Goal: Information Seeking & Learning: Check status

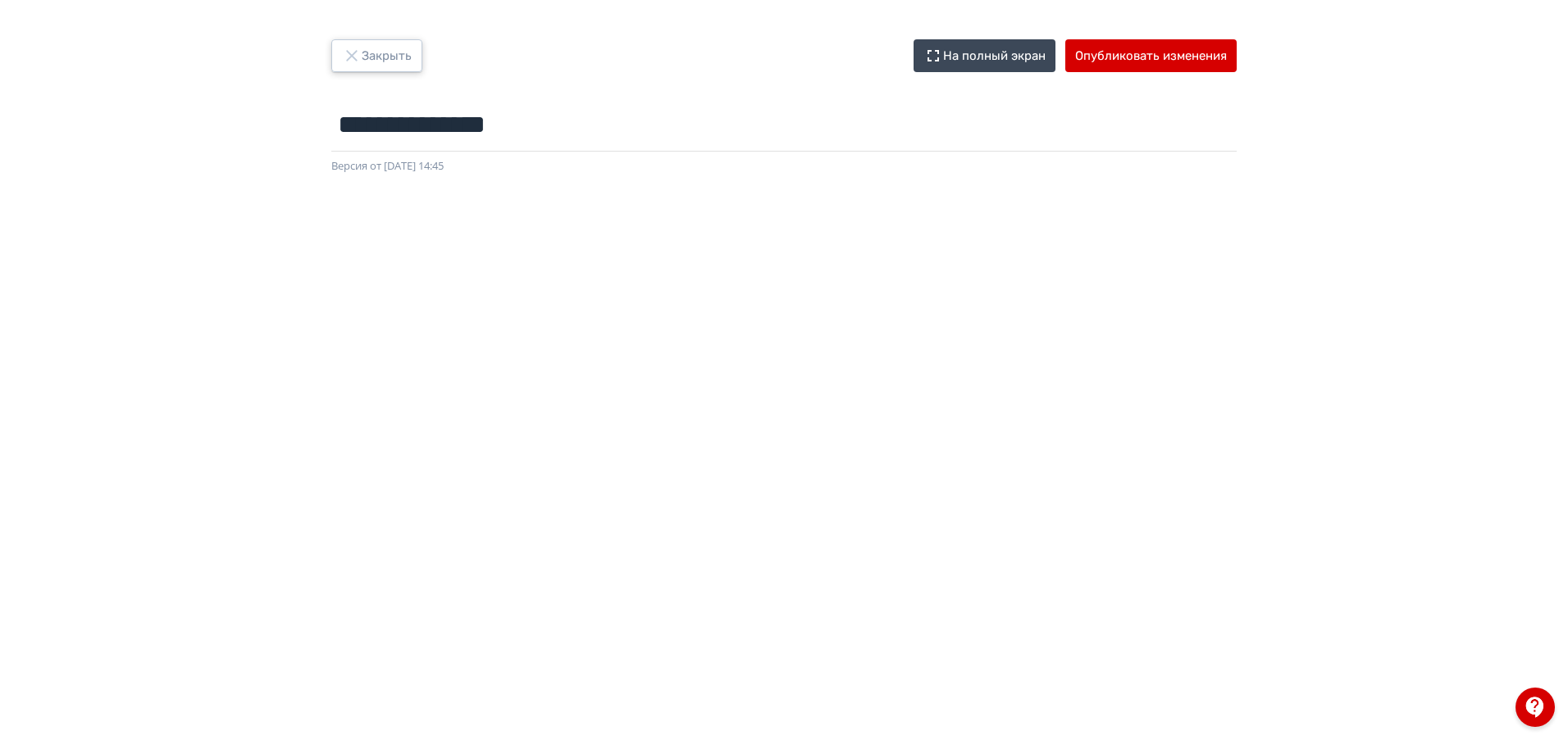
click at [348, 45] on button "Закрыть" at bounding box center [376, 55] width 91 height 33
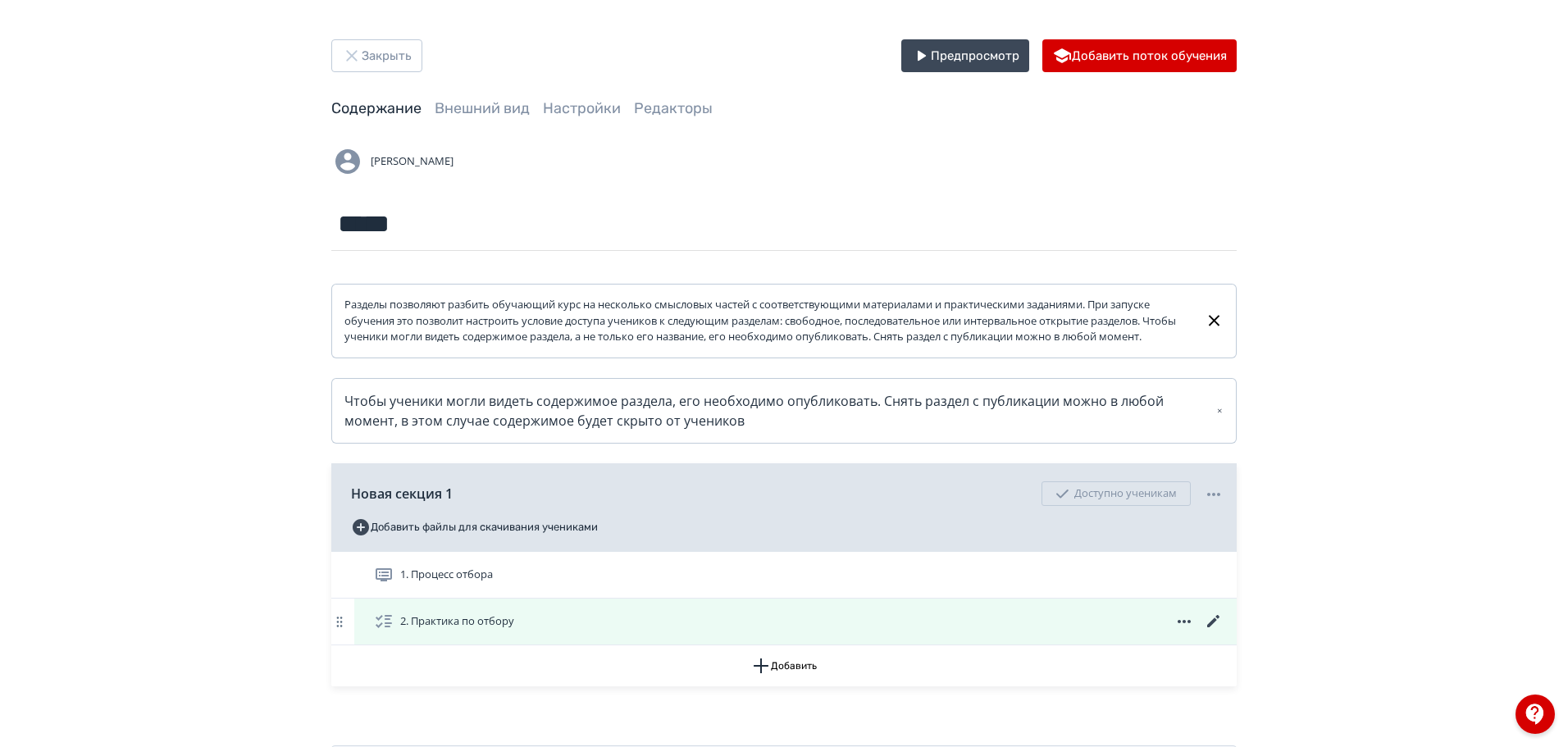
click at [1211, 631] on icon at bounding box center [1214, 621] width 19 height 19
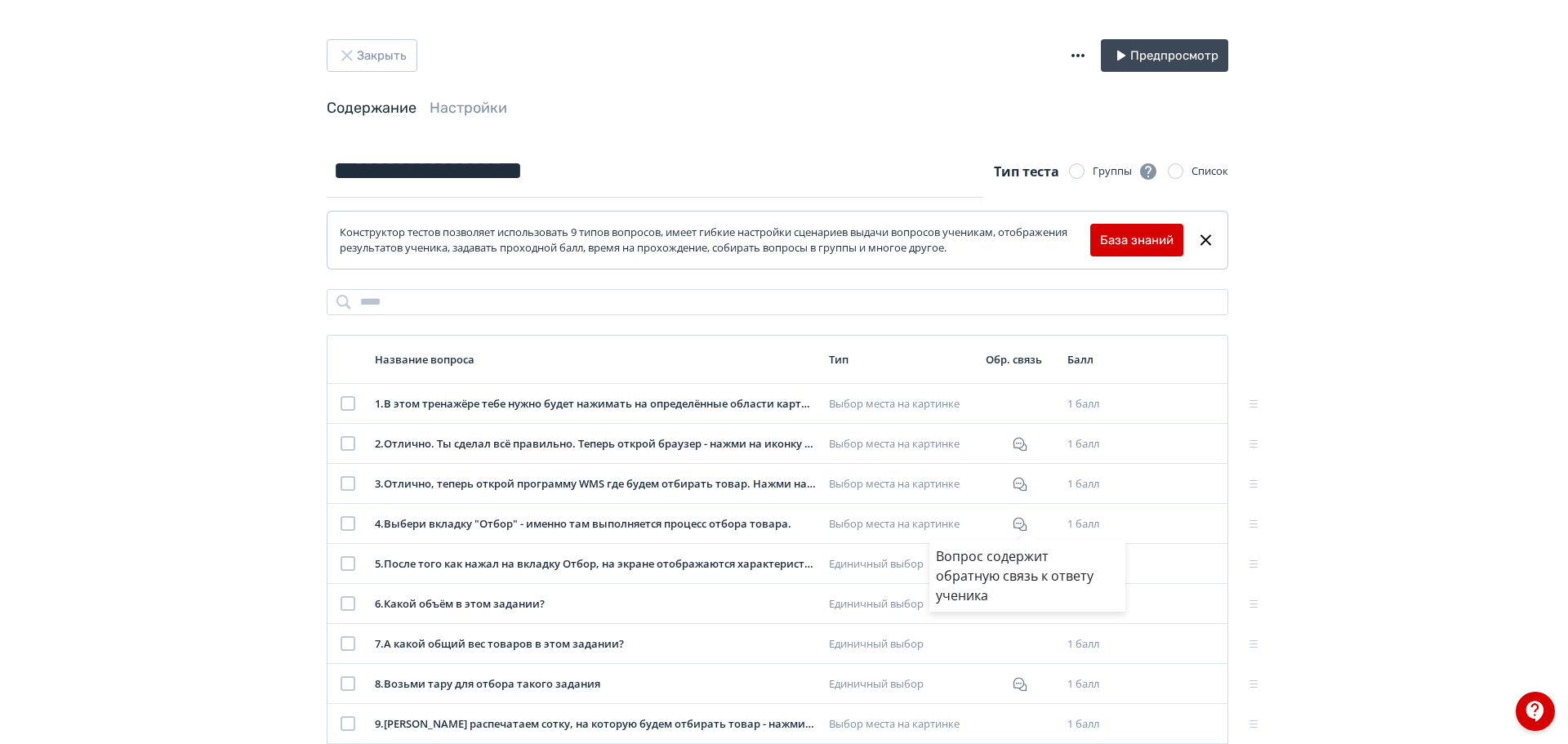
click at [444, 102] on div "Вопрос содержит обратную связь к ответу ученика" at bounding box center [784, 372] width 1568 height 744
click at [451, 105] on link "Настройки" at bounding box center [472, 108] width 78 height 18
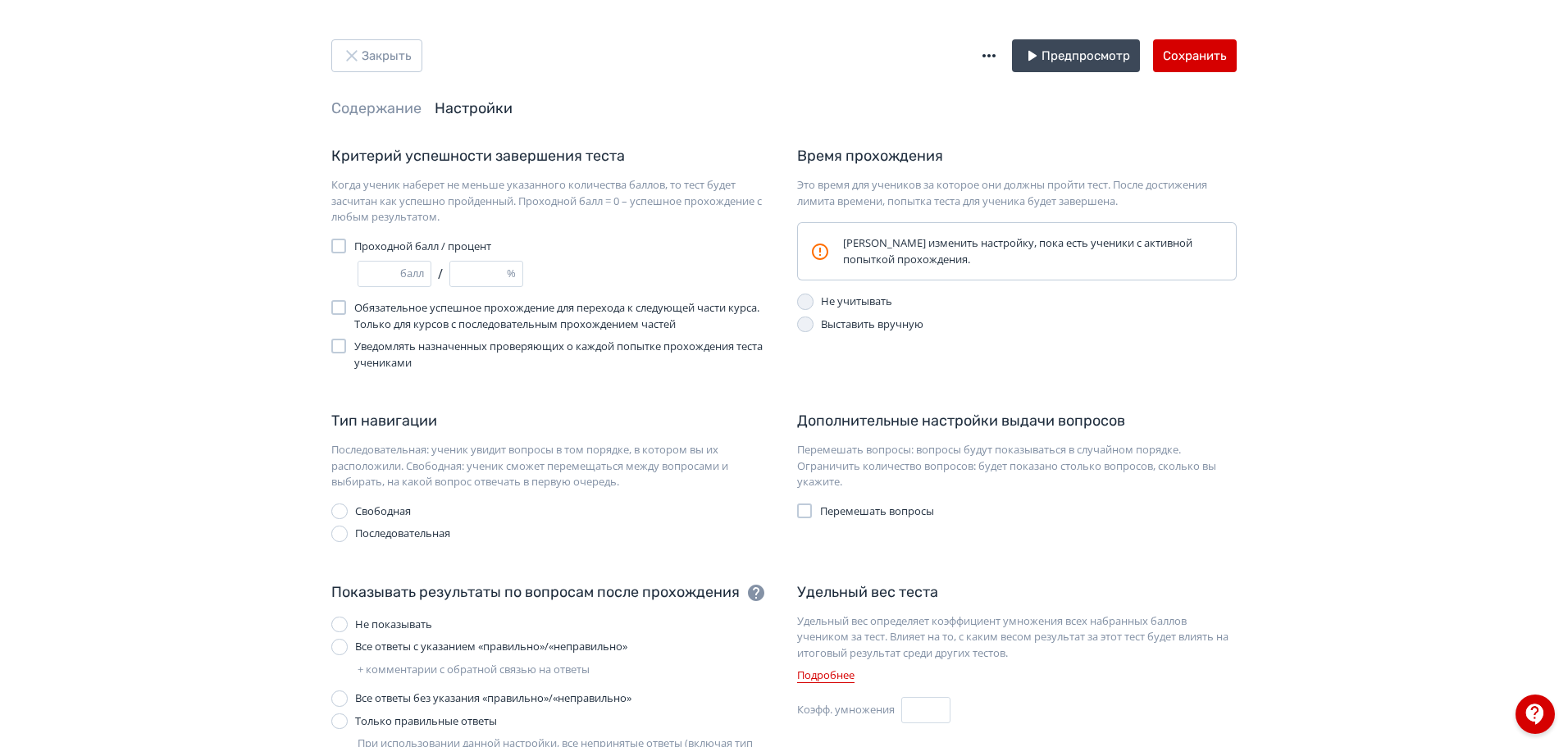
click at [990, 58] on icon "button" at bounding box center [989, 56] width 19 height 19
click at [1538, 239] on div "Импорт теста в формате GIFT Экспорт теста в GIFT" at bounding box center [787, 374] width 1574 height 747
click at [386, 58] on button "Закрыть" at bounding box center [376, 55] width 91 height 33
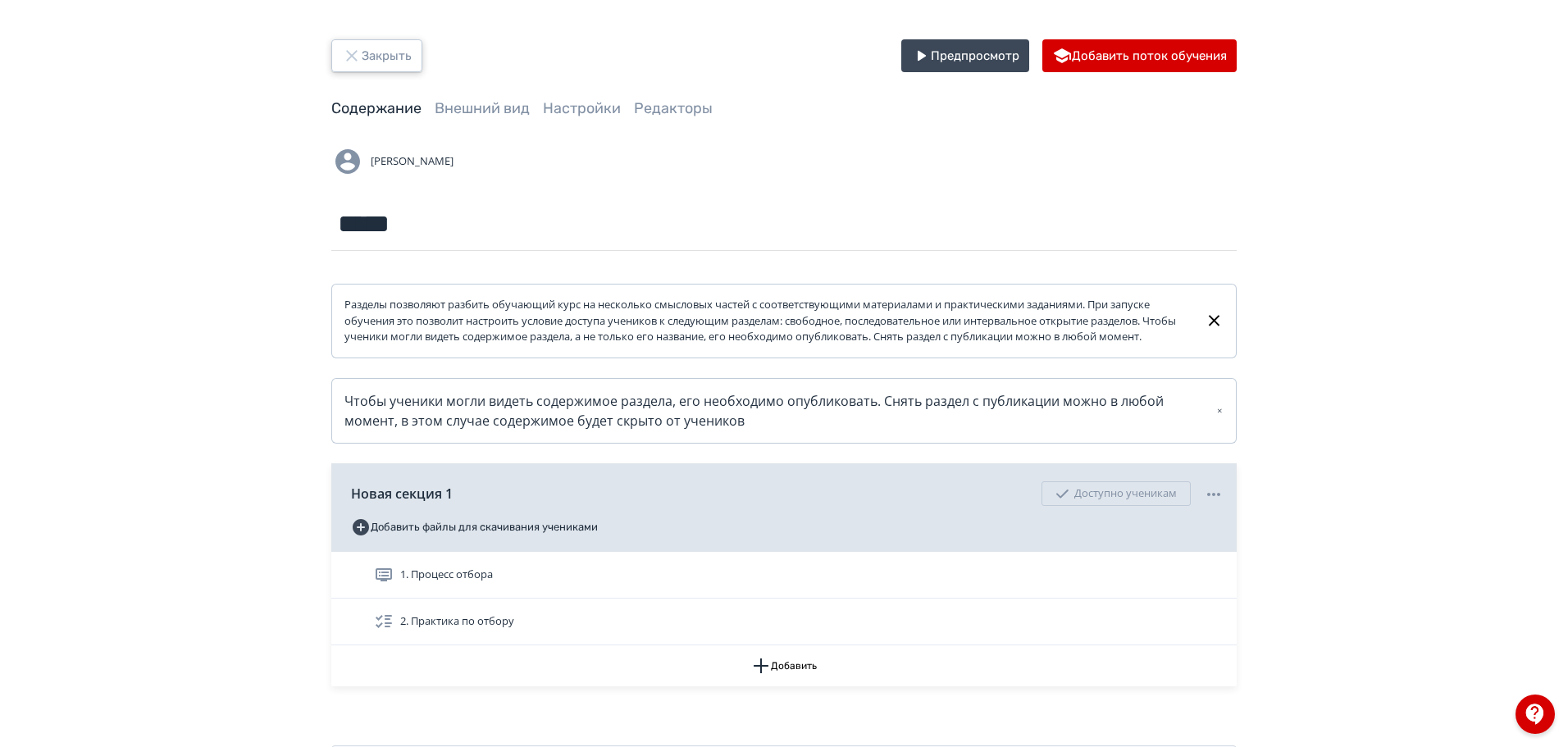
click at [386, 59] on button "Закрыть" at bounding box center [376, 55] width 91 height 33
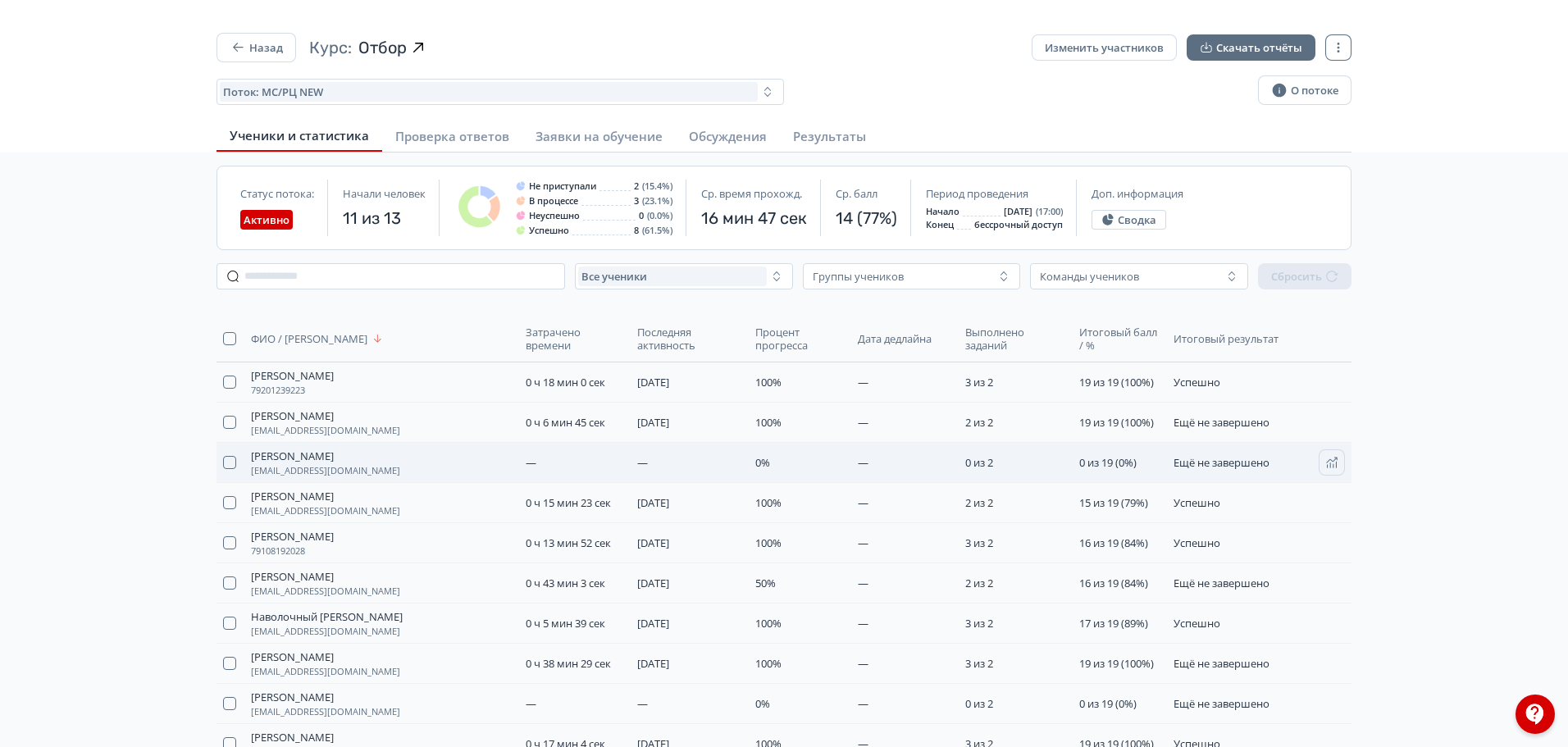
click at [1182, 482] on td "Ещё не завершено" at bounding box center [1232, 462] width 132 height 40
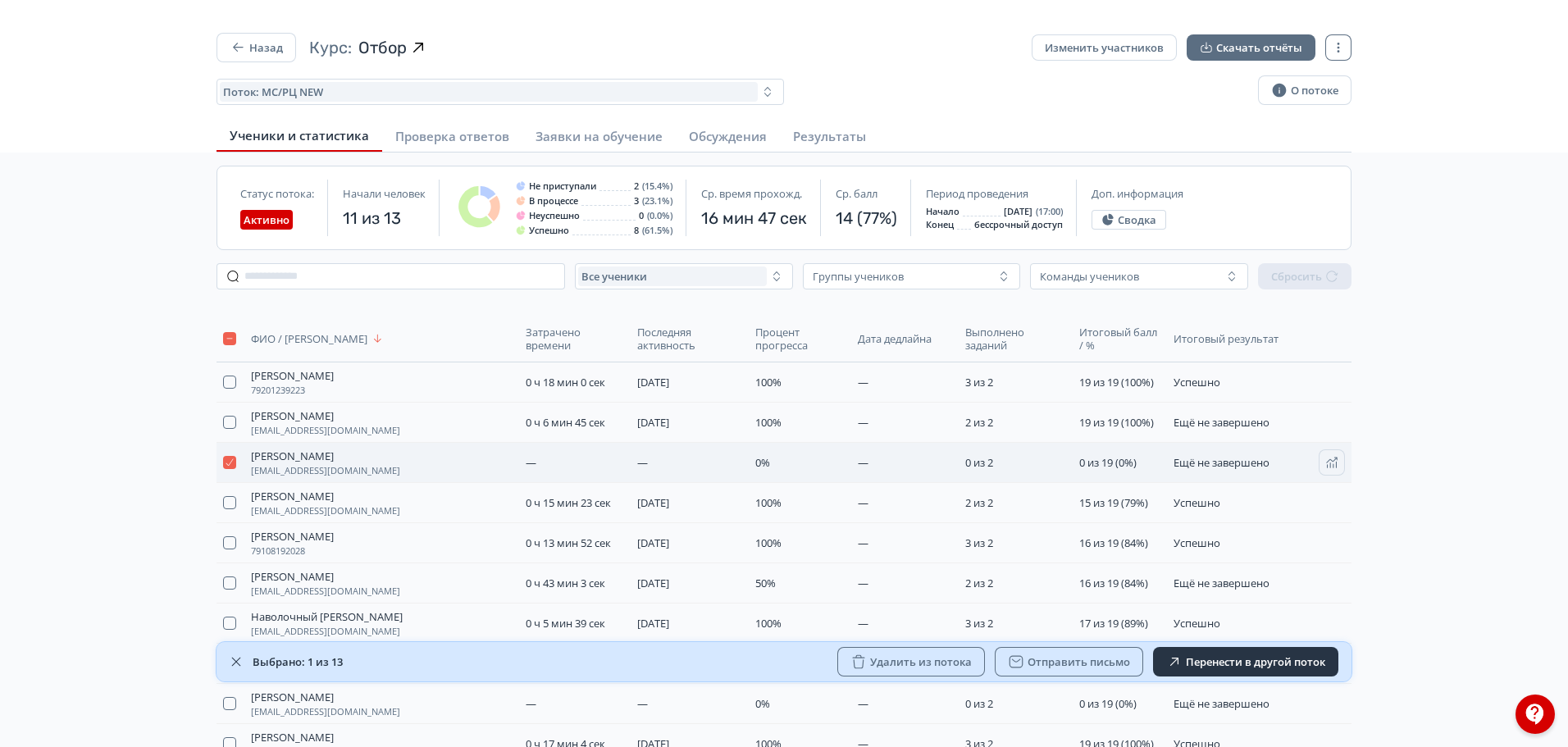
drag, startPoint x: 1181, startPoint y: 481, endPoint x: 1155, endPoint y: 472, distance: 27.5
click at [1155, 472] on td "0 из 19 (0%)" at bounding box center [1119, 462] width 95 height 40
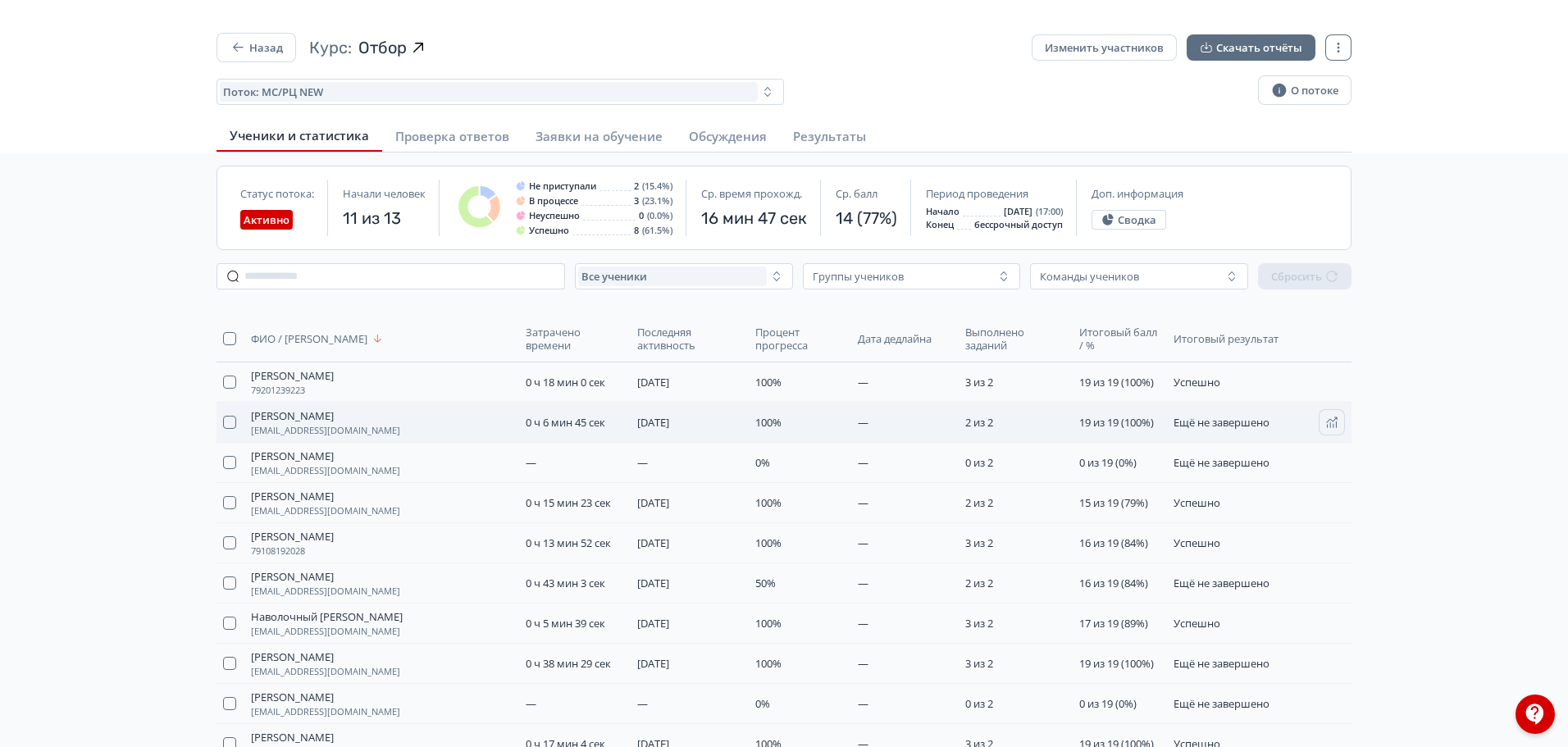
click at [1213, 426] on span "Ещё не завершено" at bounding box center [1221, 422] width 96 height 15
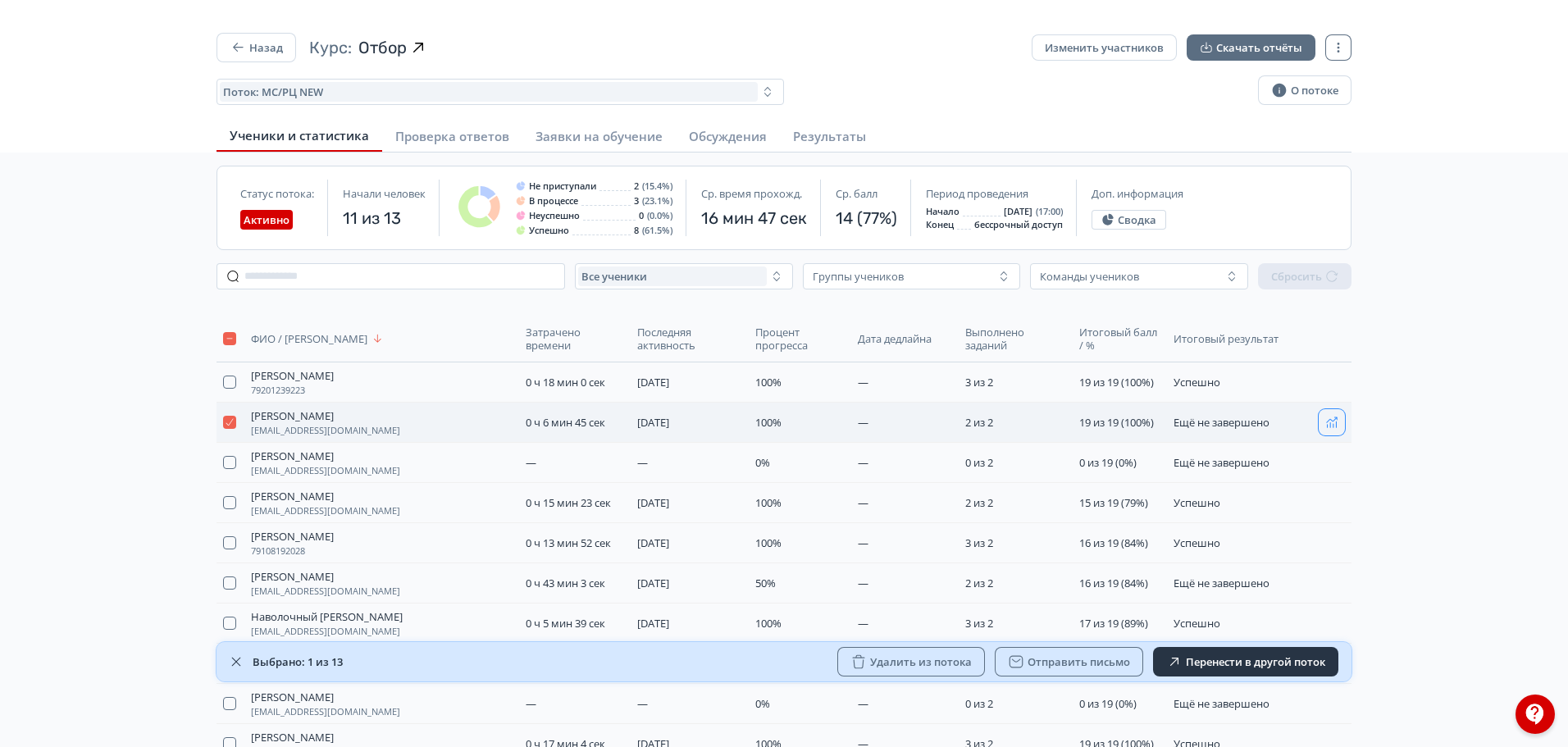
click at [1331, 419] on icon "button" at bounding box center [1332, 422] width 13 height 13
click at [227, 430] on td at bounding box center [230, 422] width 27 height 40
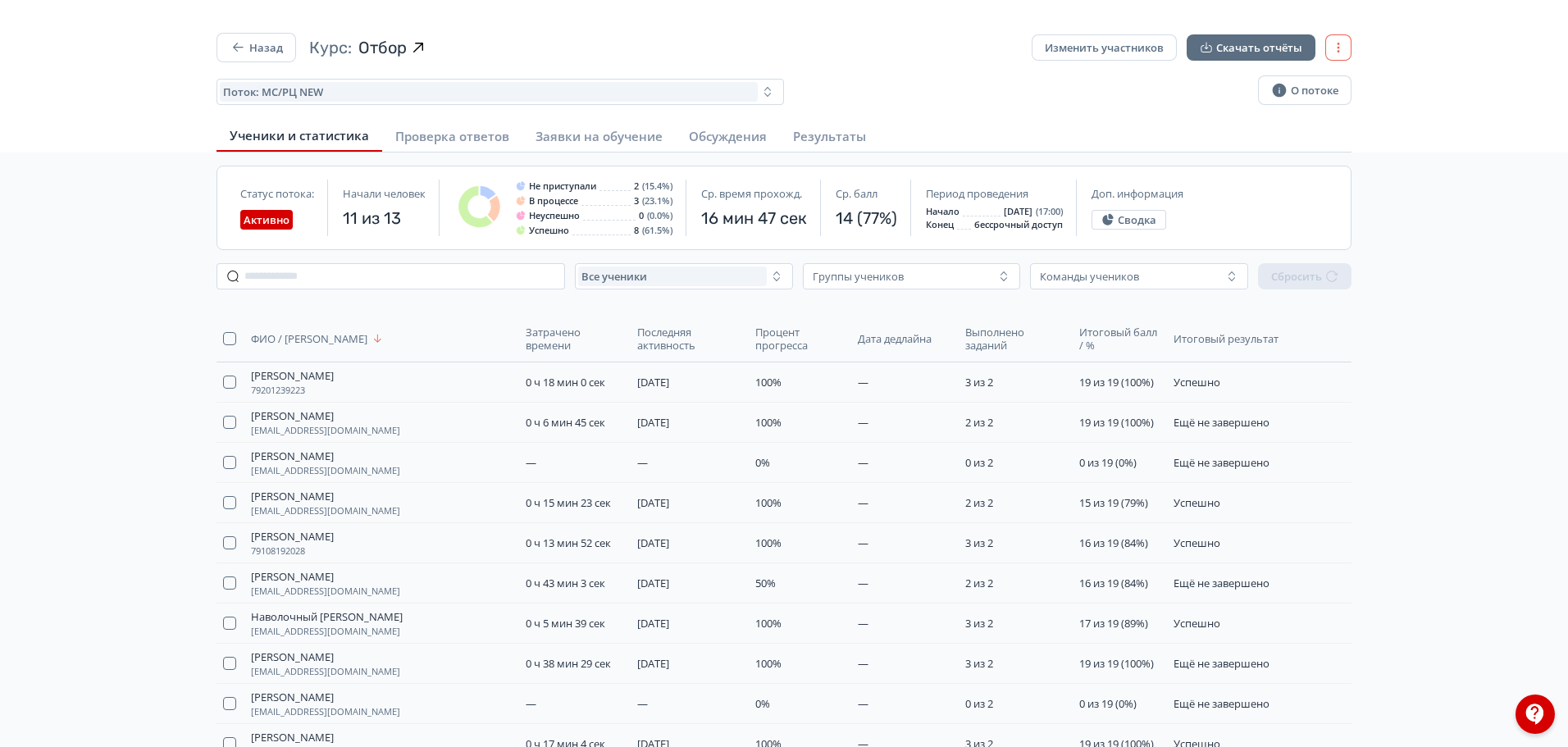
click at [1337, 41] on icon "button" at bounding box center [1338, 47] width 13 height 13
click at [1460, 427] on div "ФИО / Логин Затрачено времени Последняя активность Процент прогресса Дата дедла…" at bounding box center [784, 659] width 1568 height 713
click at [232, 378] on button "button" at bounding box center [229, 381] width 13 height 13
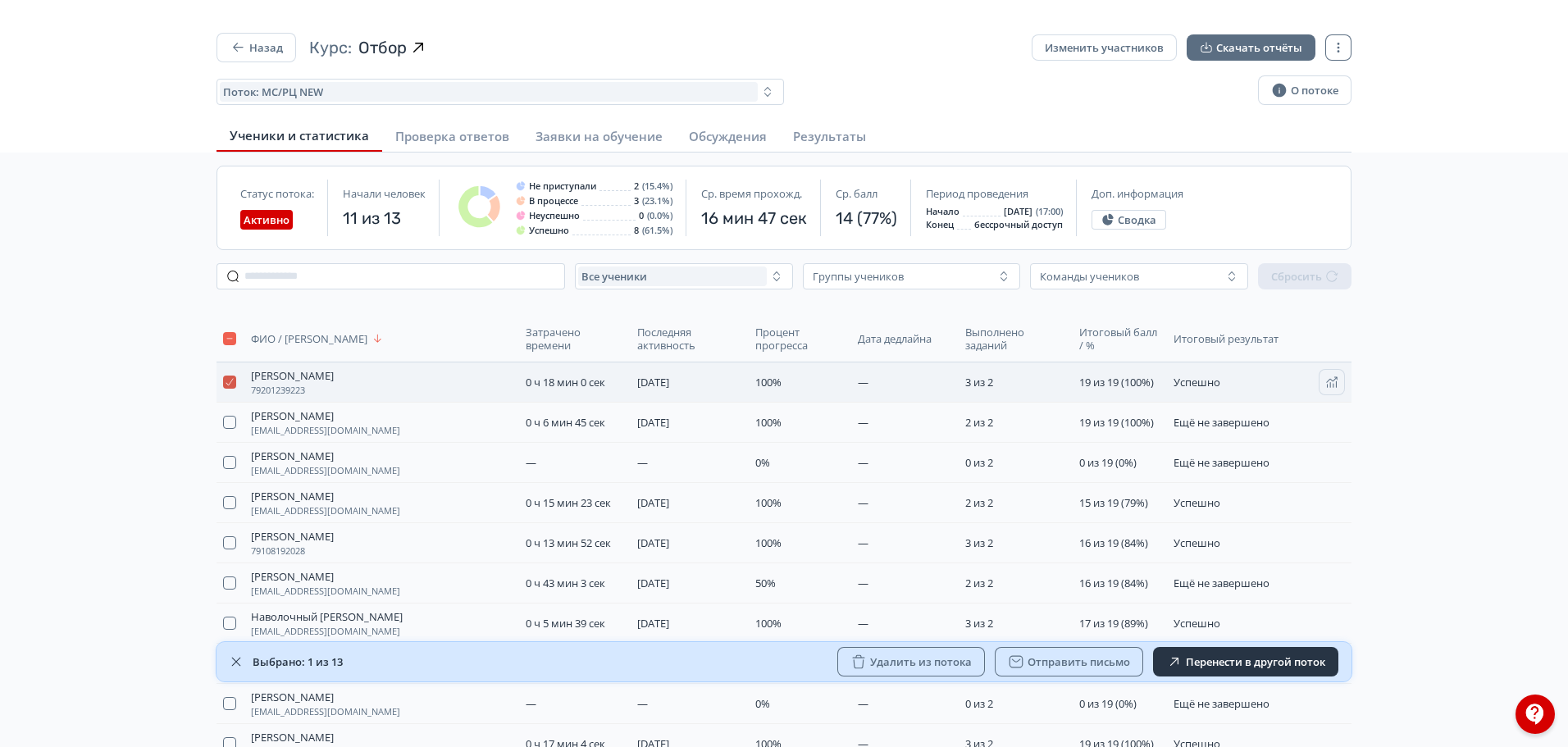
click at [232, 378] on button "button" at bounding box center [229, 381] width 13 height 13
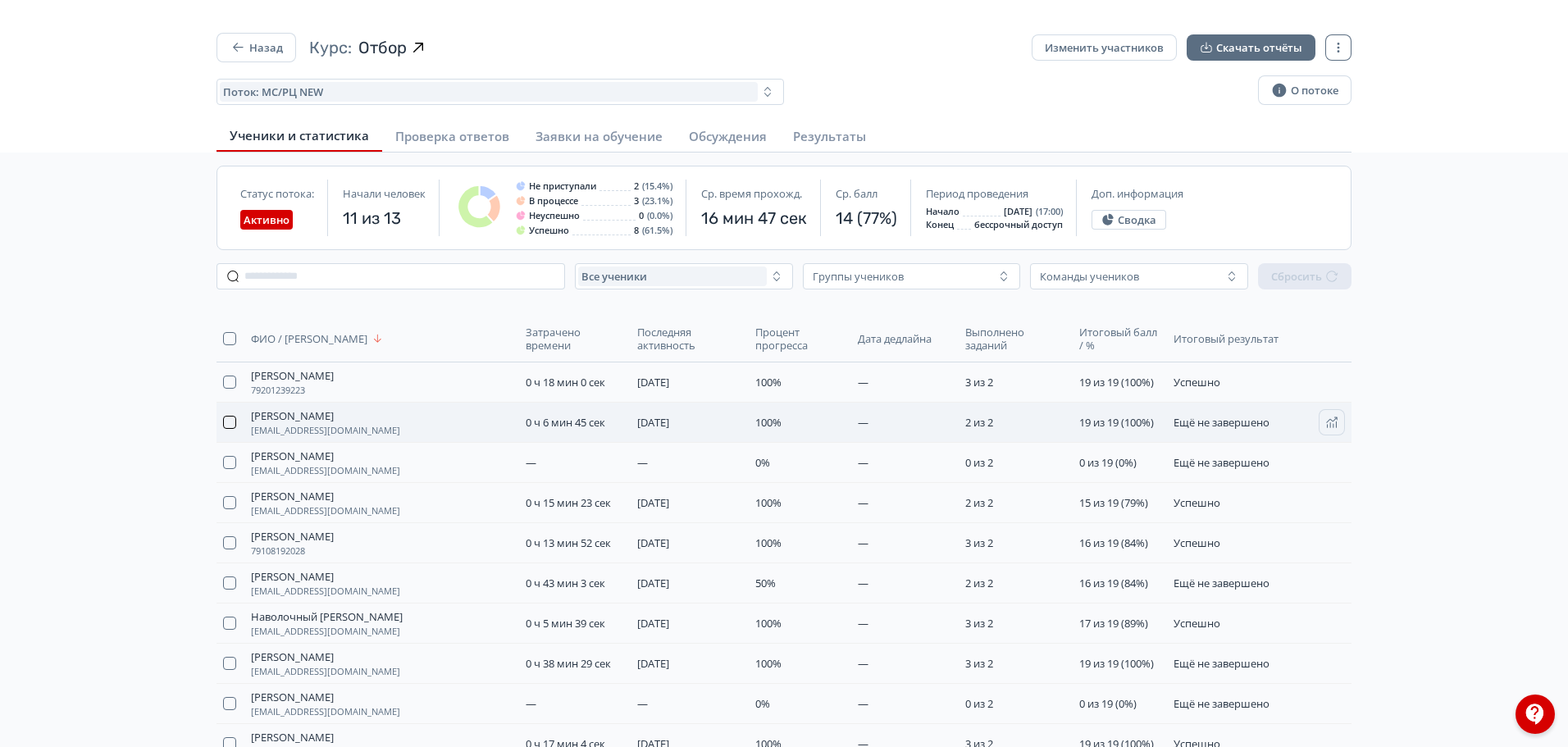
click at [228, 425] on button "button" at bounding box center [229, 422] width 13 height 13
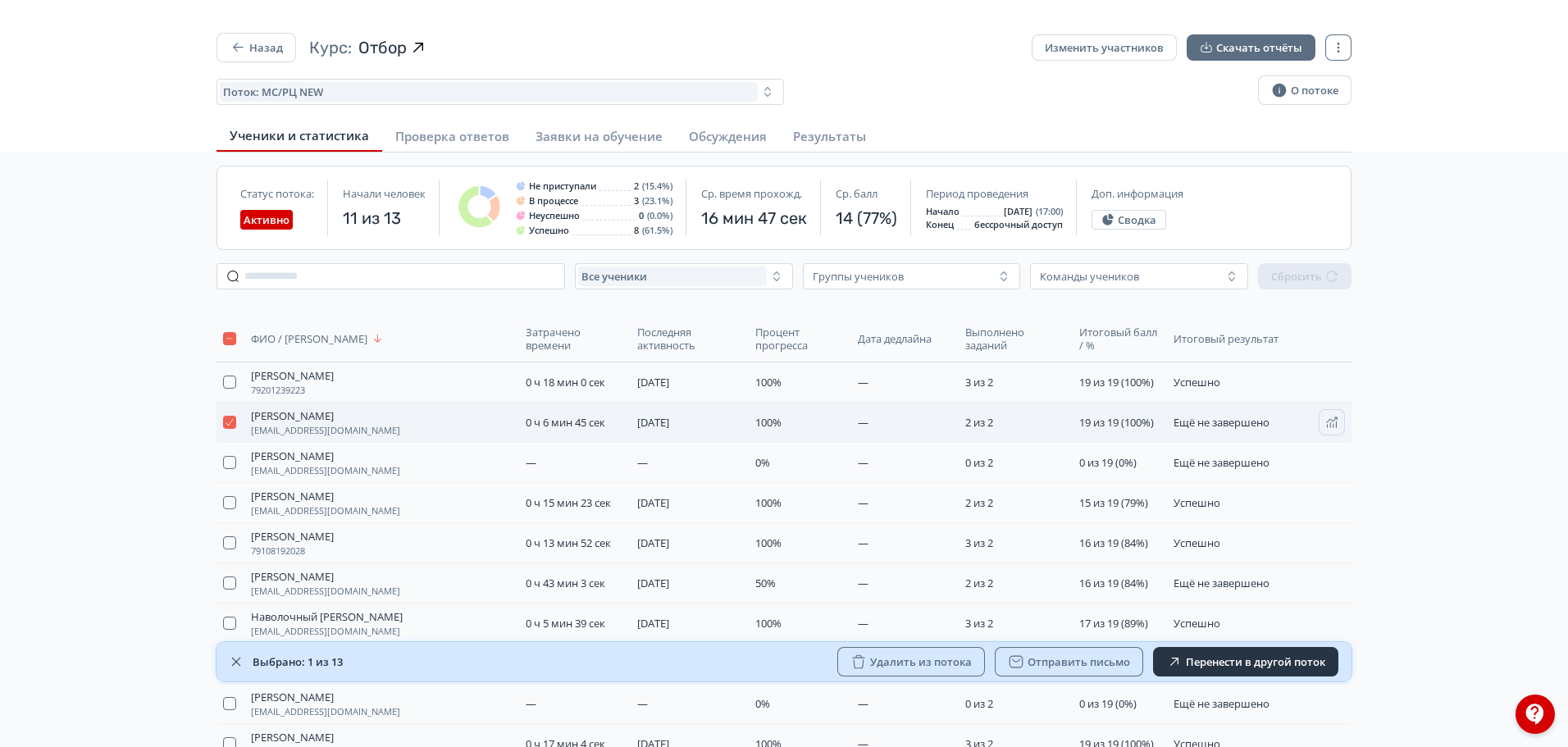
click at [275, 427] on span "[EMAIL_ADDRESS][DOMAIN_NAME]" at bounding box center [325, 430] width 150 height 10
click at [290, 39] on button "Назад" at bounding box center [257, 47] width 80 height 29
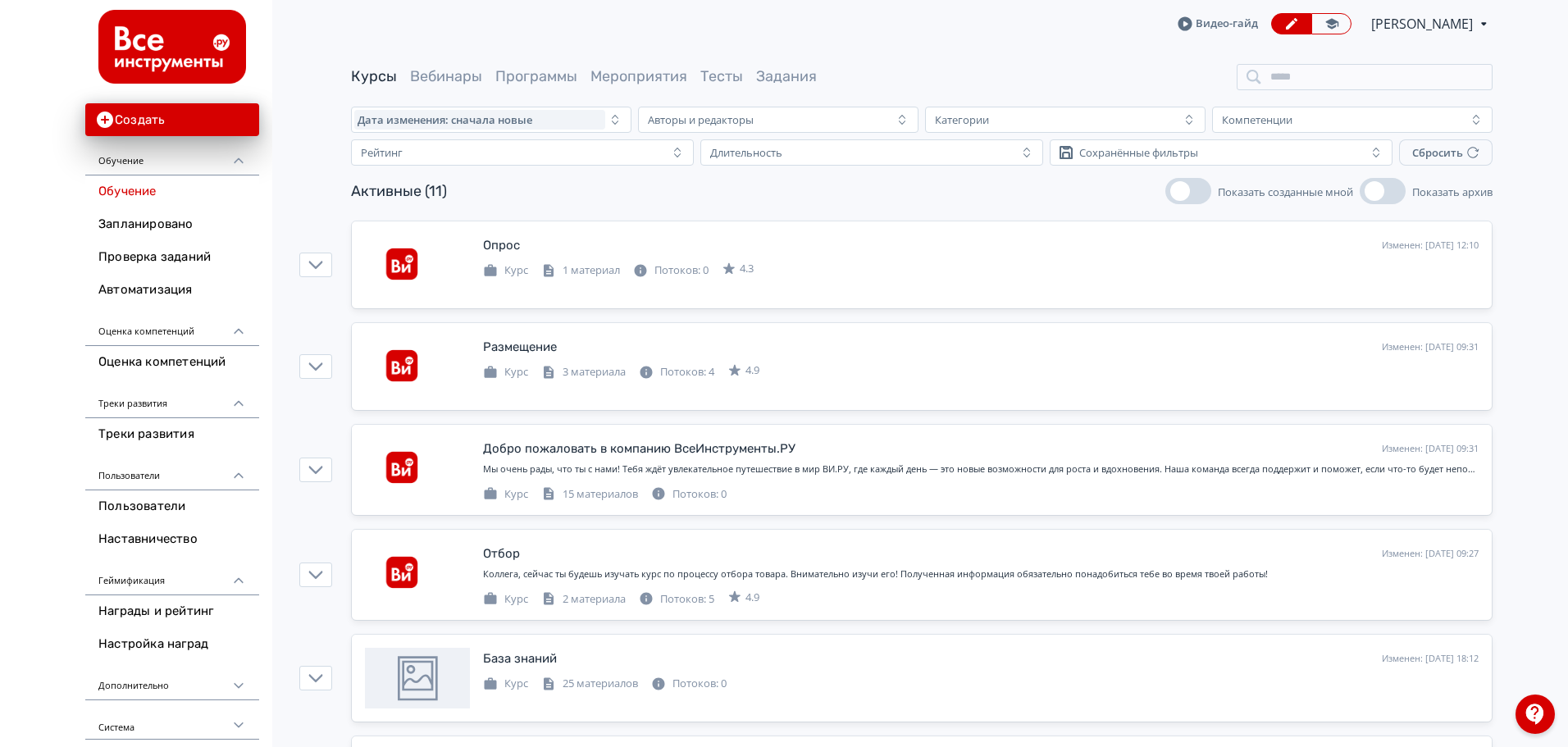
click at [546, 65] on div "Курсы Вебинары Программы Мероприятия Тесты Задания" at bounding box center [921, 77] width 1141 height 27
click at [537, 88] on div "Курсы Вебинары Программы Мероприятия Тесты Задания" at bounding box center [921, 77] width 1141 height 27
click at [547, 71] on link "Программы" at bounding box center [536, 76] width 82 height 18
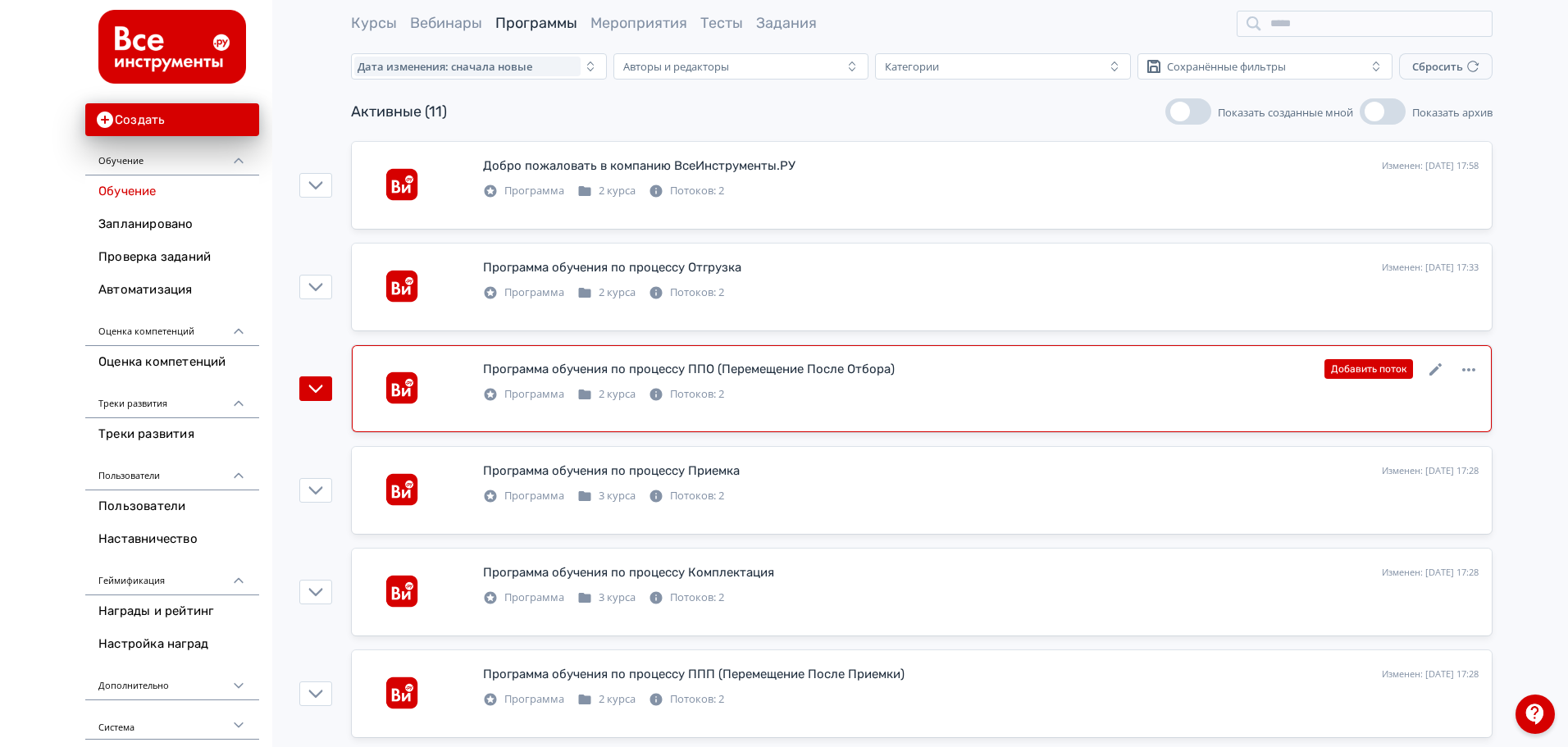
scroll to position [82, 0]
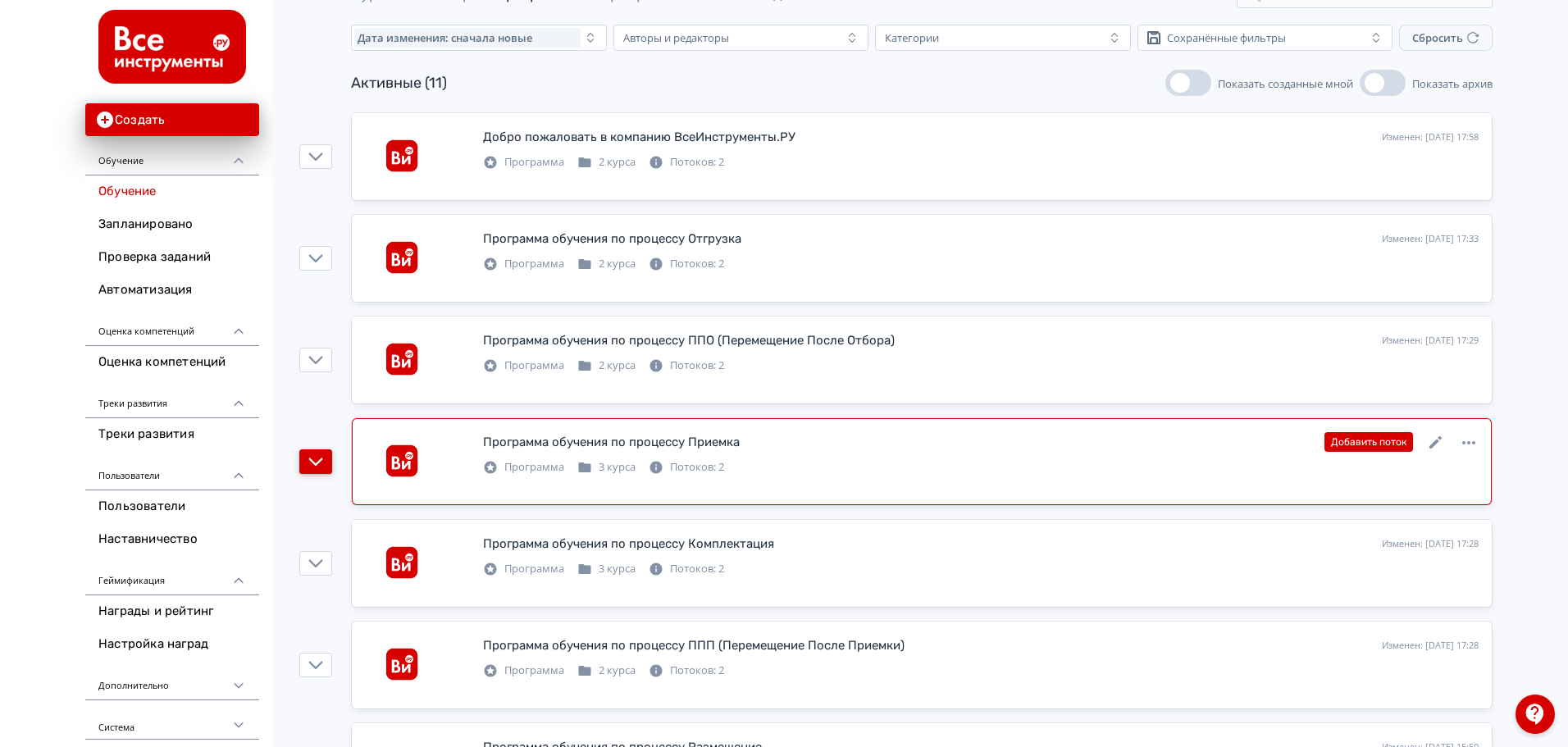
click at [325, 457] on button "button" at bounding box center [315, 462] width 33 height 25
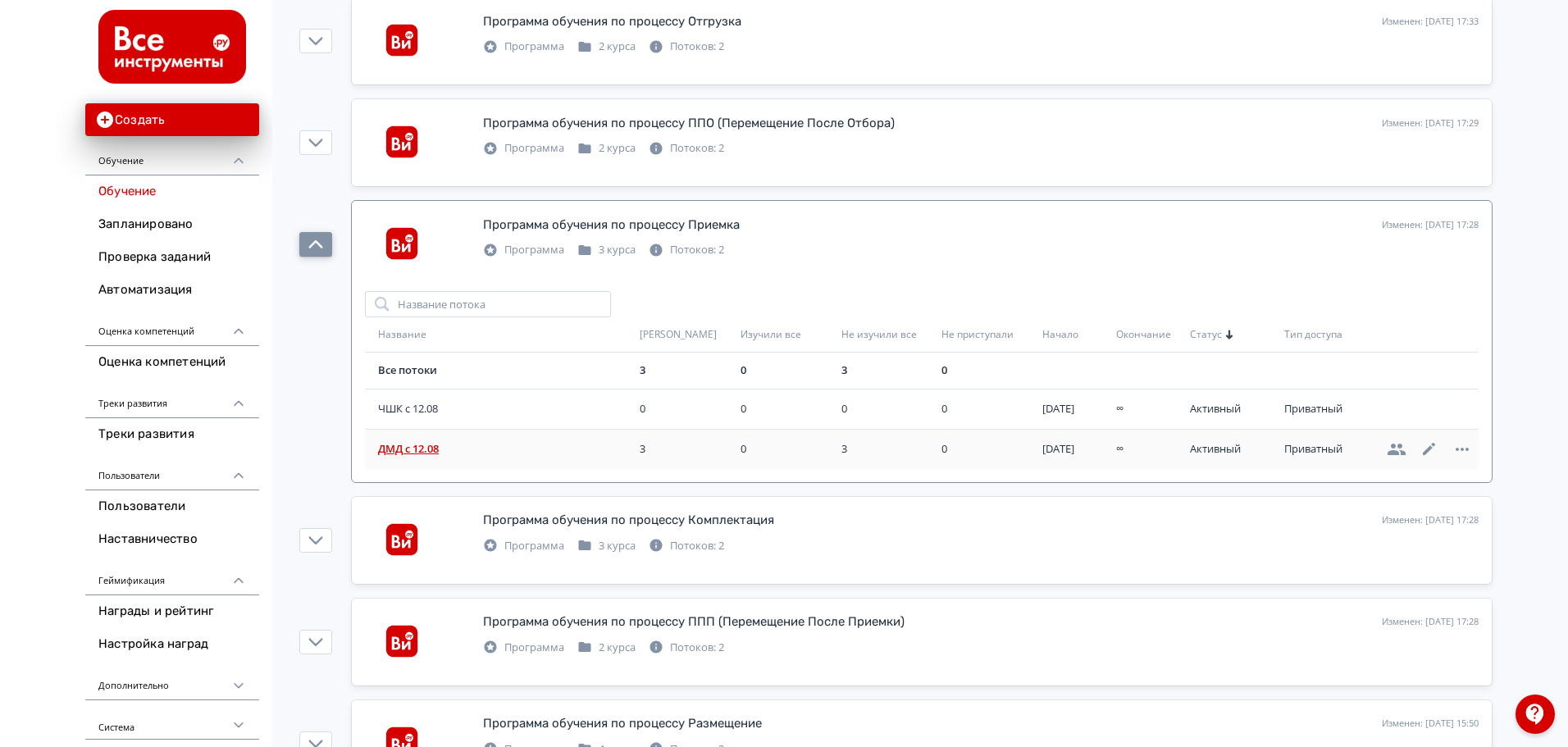
scroll to position [327, 0]
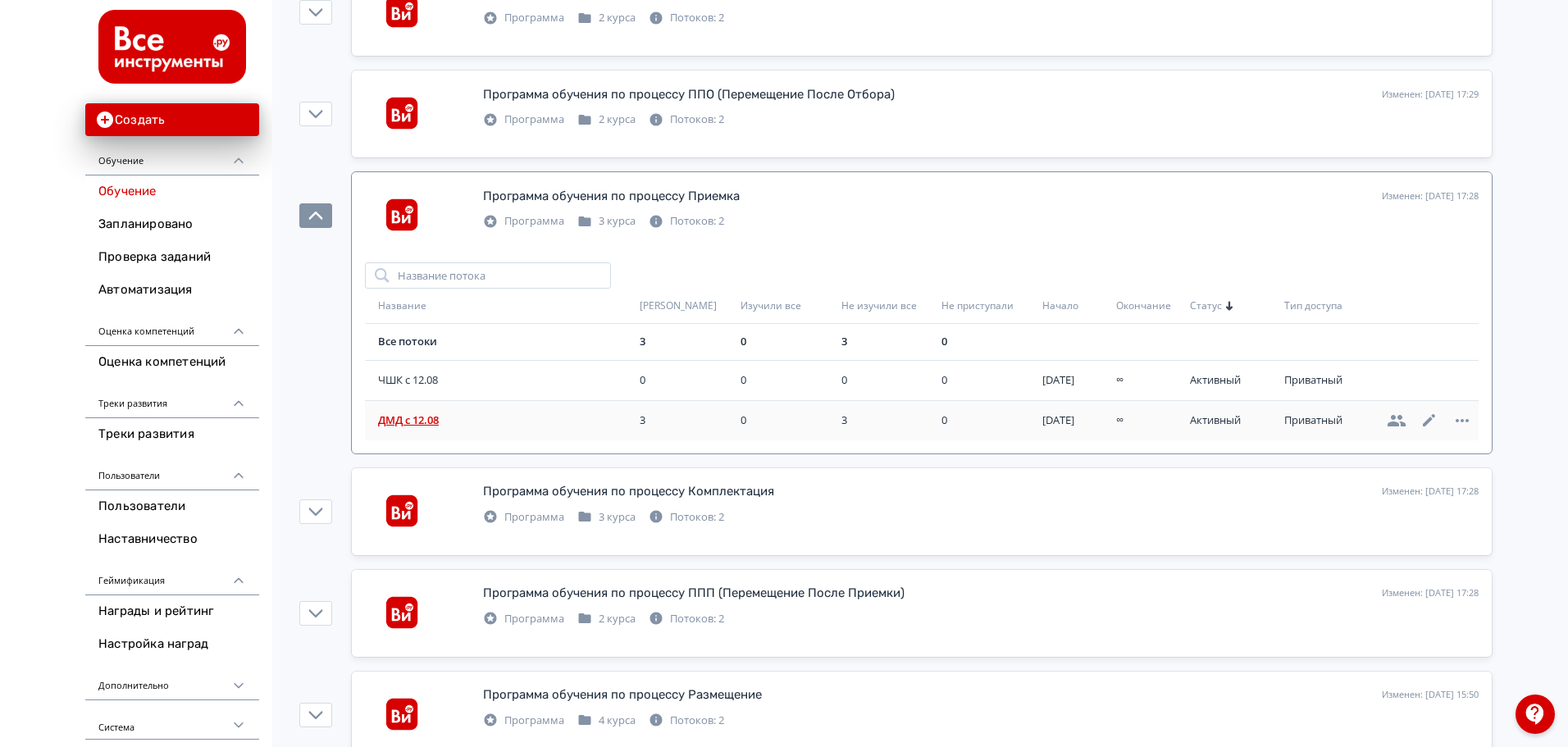
click at [411, 416] on span "ДМД с 12.08" at bounding box center [506, 420] width 255 height 17
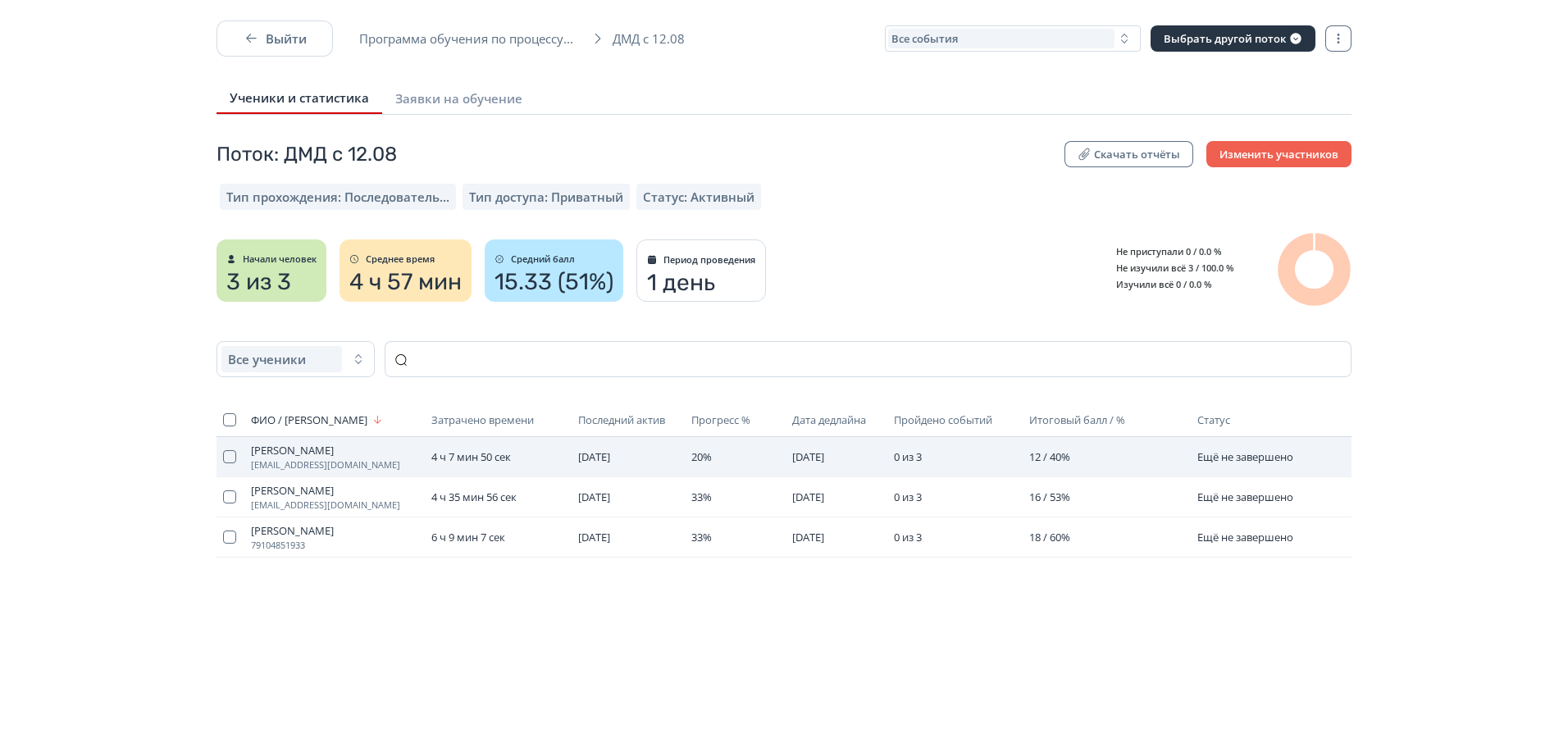
scroll to position [27, 0]
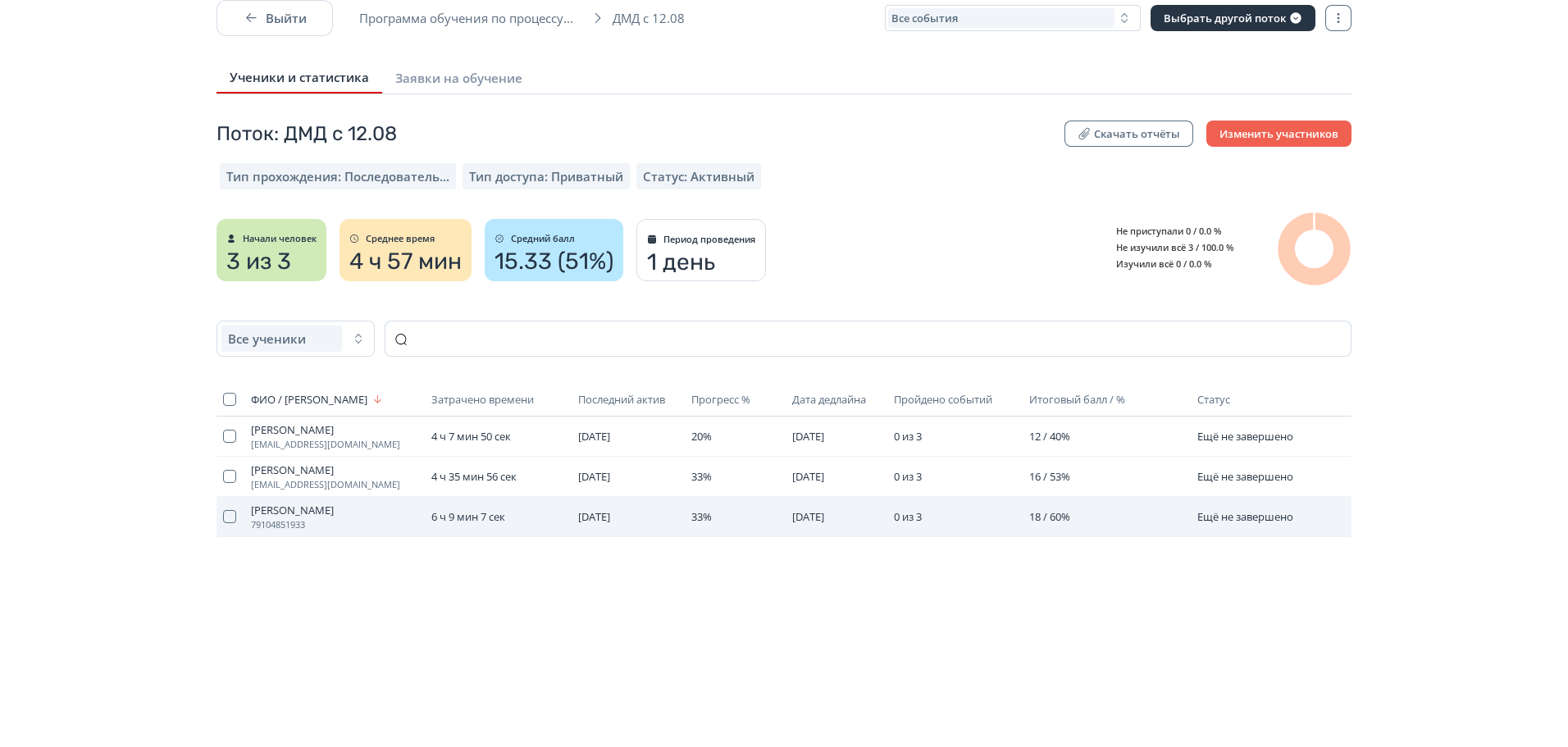
click at [1286, 528] on td "Ещё не завершено" at bounding box center [1264, 516] width 148 height 40
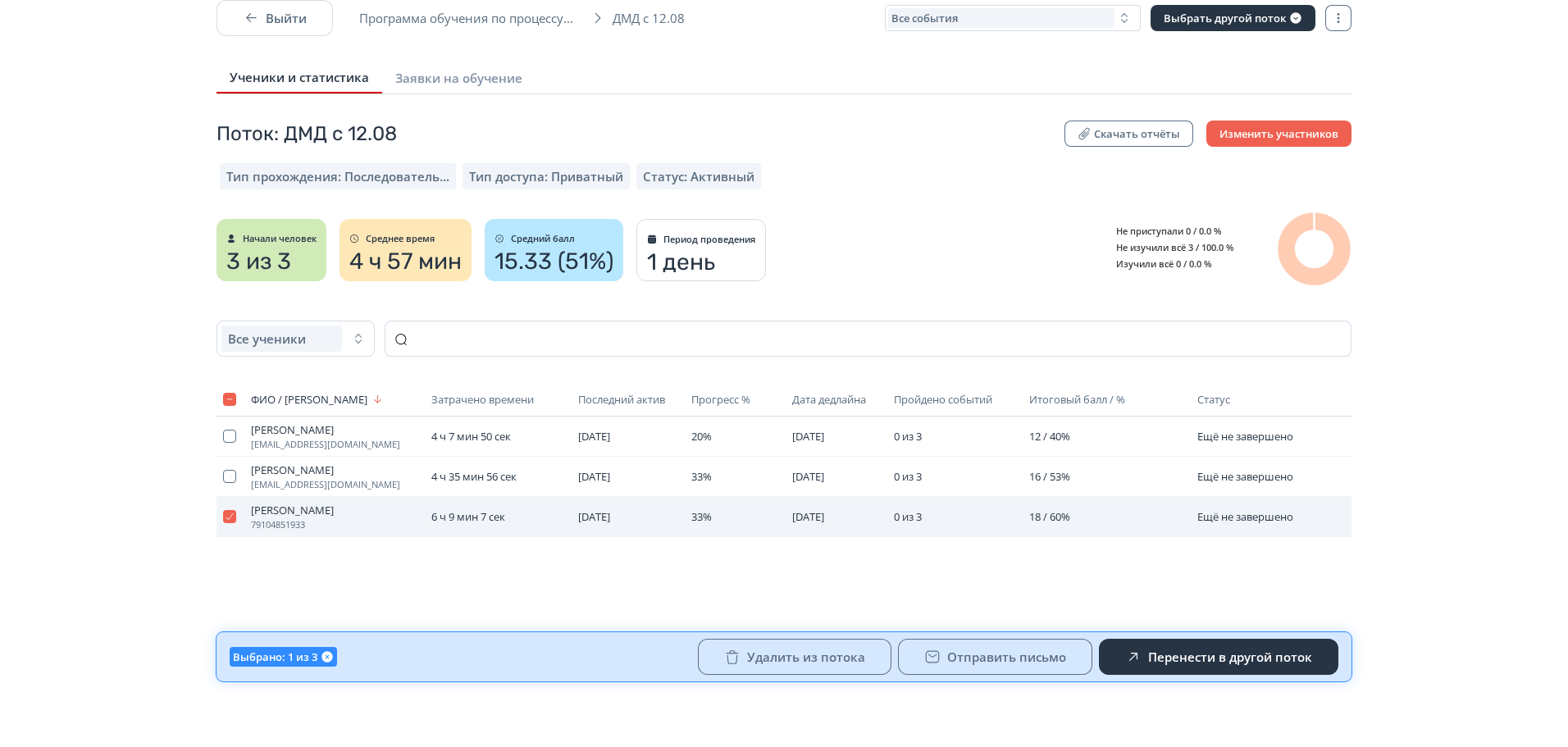
click at [1288, 516] on span "Ещё не завершено" at bounding box center [1245, 516] width 96 height 15
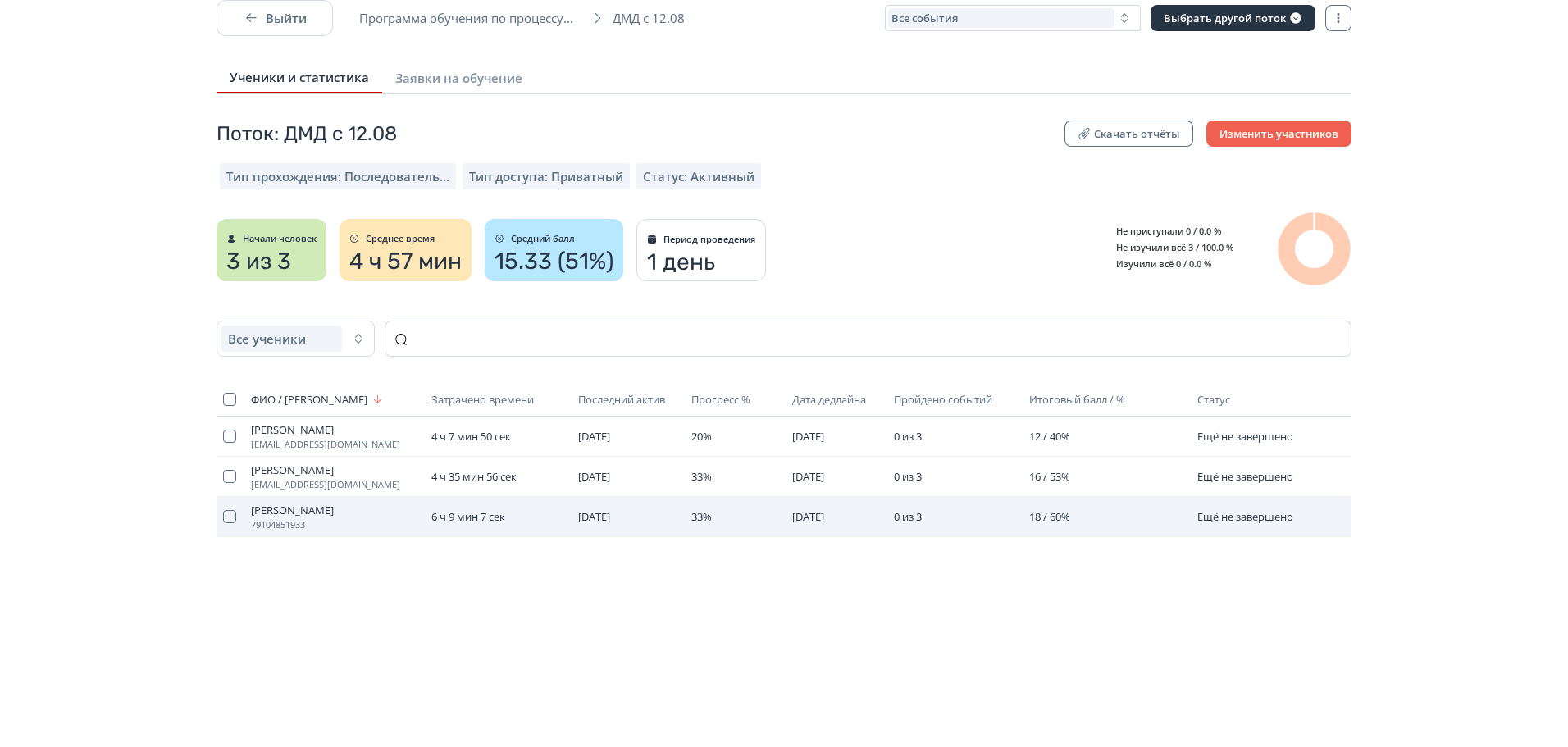
click at [316, 505] on span "[PERSON_NAME]" at bounding box center [334, 510] width 167 height 13
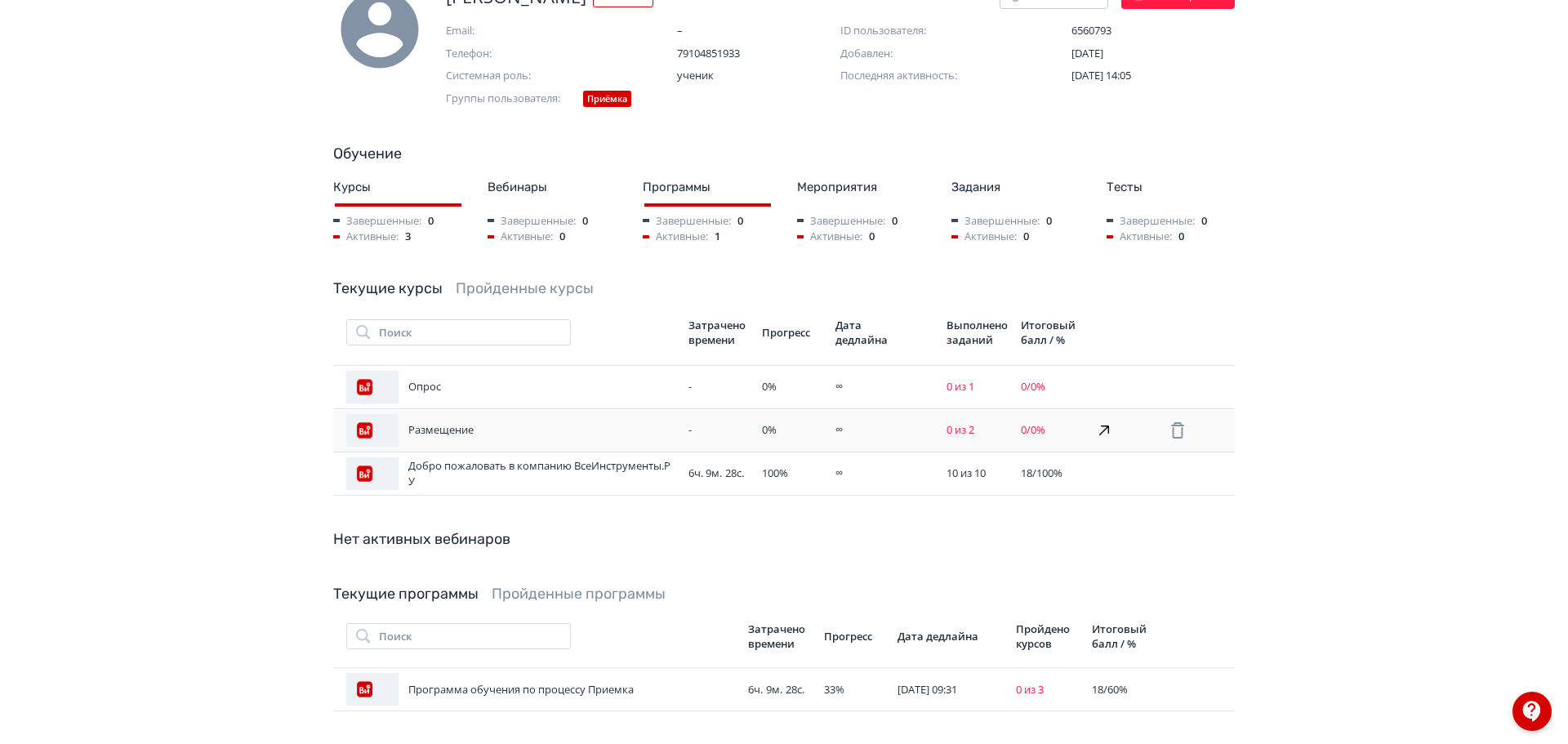
scroll to position [163, 0]
click at [663, 470] on div "Добро пожаловать в компанию ВсеИнструменты.РУ" at bounding box center [507, 472] width 329 height 33
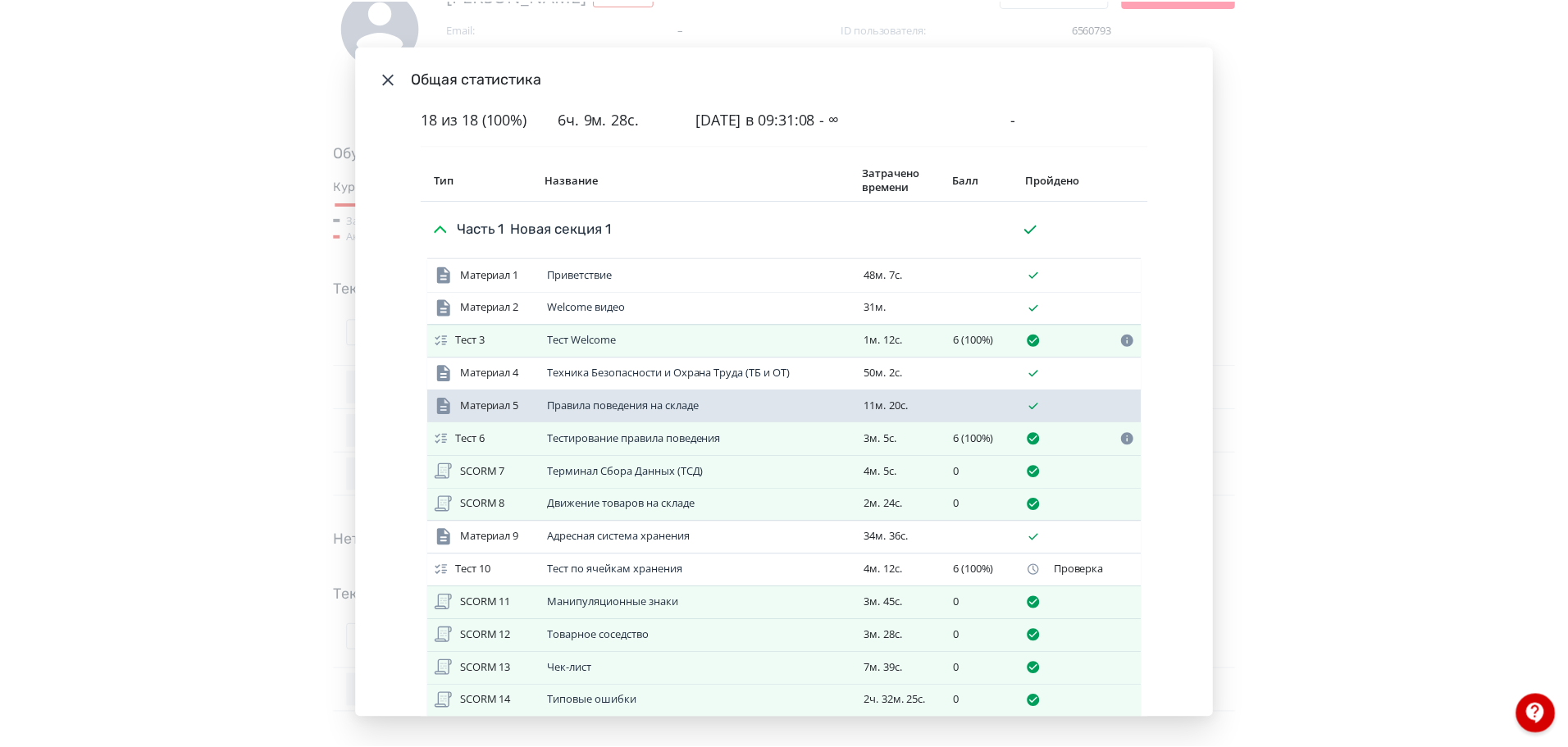
scroll to position [132, 0]
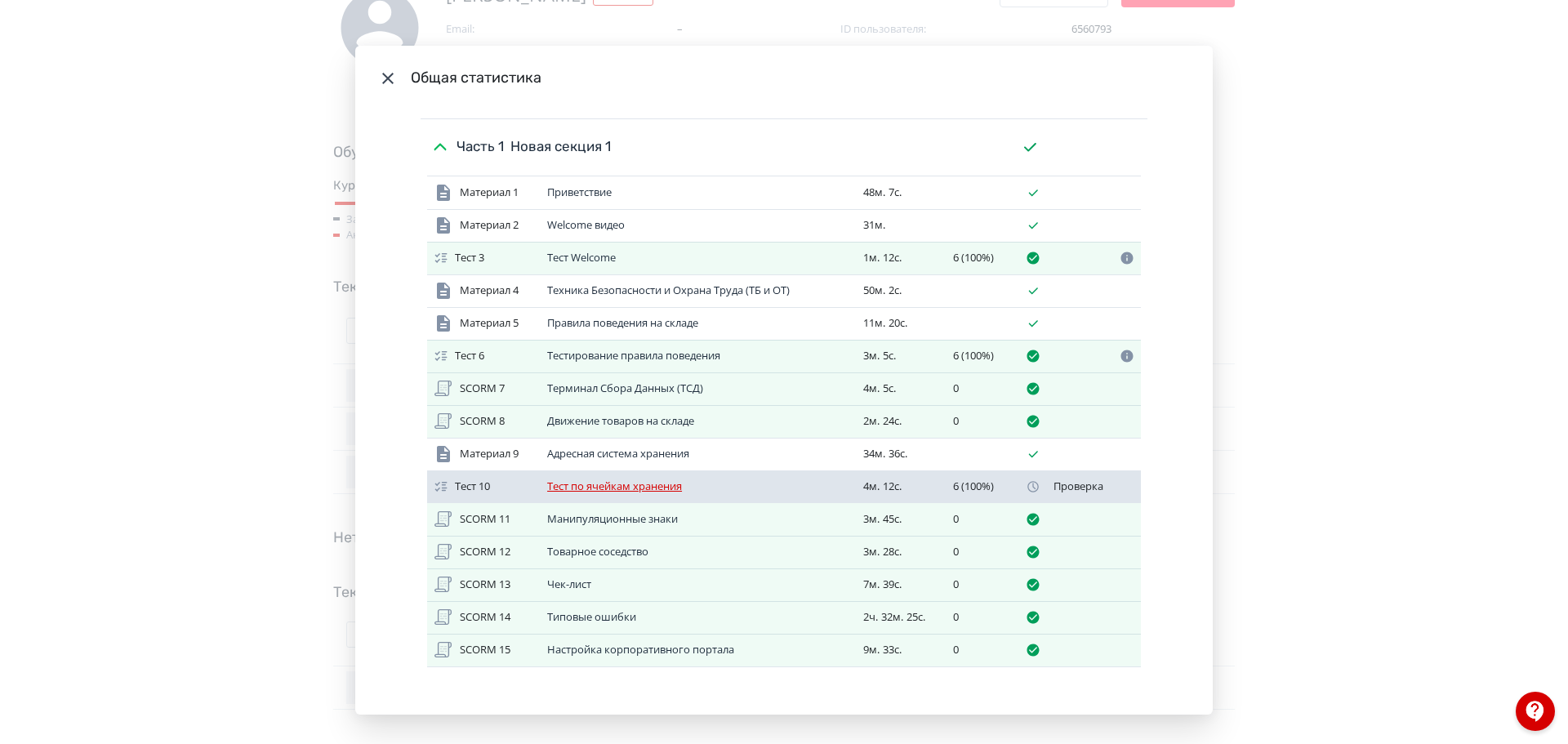
click at [679, 492] on link "Тест по ячейкам хранения" at bounding box center [615, 486] width 135 height 15
click at [1121, 490] on div "Проверка" at bounding box center [1079, 487] width 108 height 15
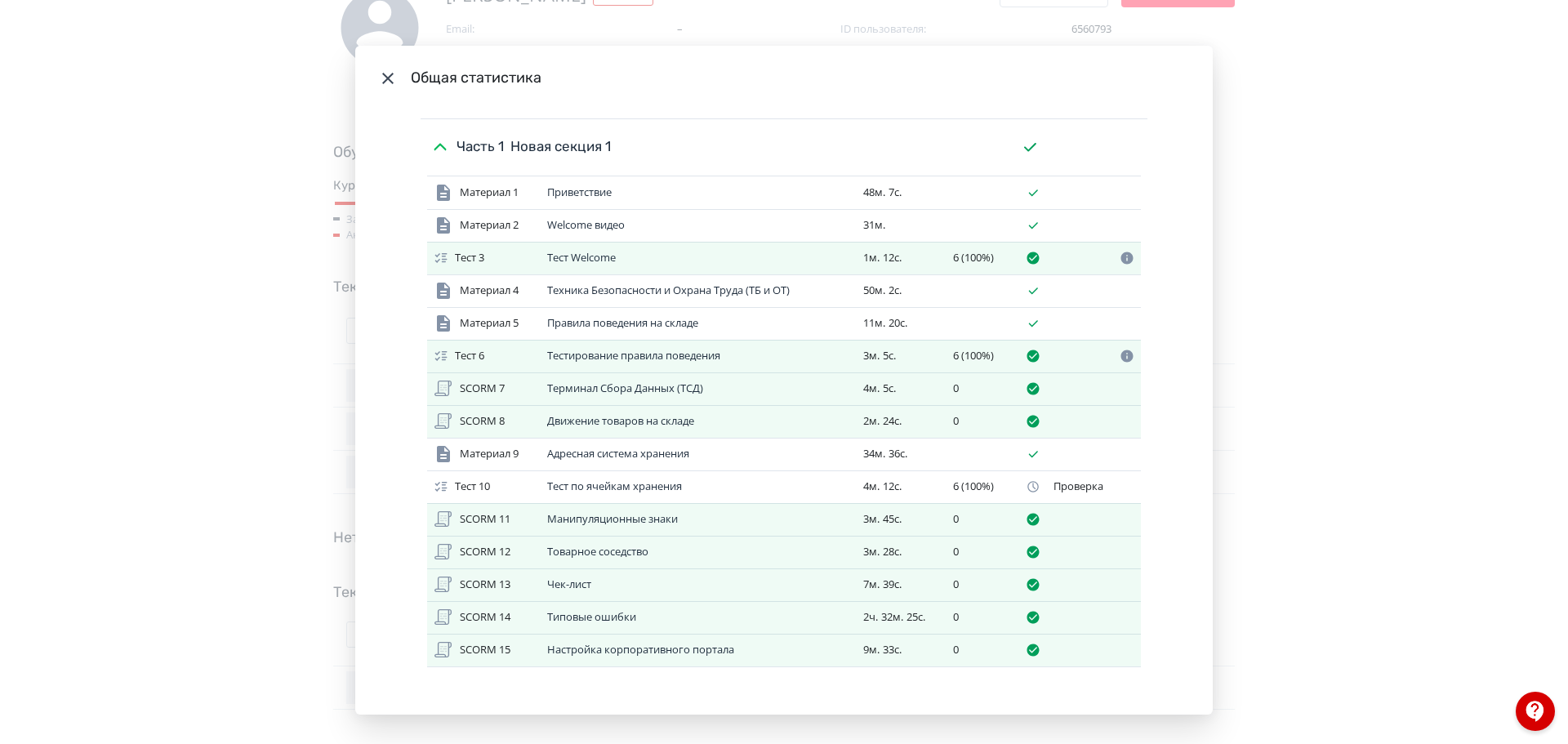
click at [1514, 397] on div "Общая статистика Итоговый балл 18 из 18 (100%) Потрачено времени 6ч. 9м. 28с. В…" at bounding box center [784, 372] width 1568 height 744
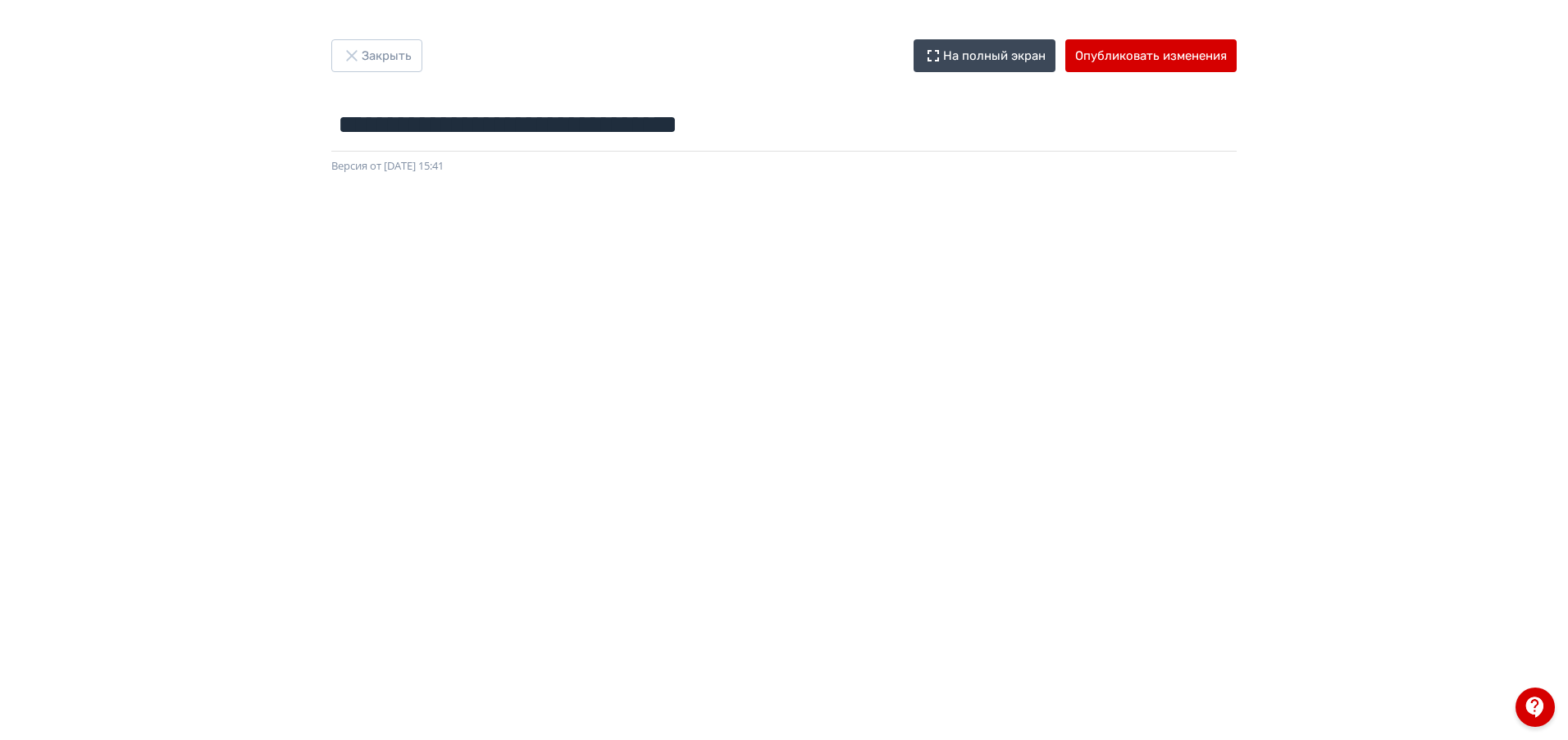
click at [807, 33] on div "**********" at bounding box center [784, 370] width 1568 height 740
click at [1189, 55] on button "Опубликовать изменения" at bounding box center [1151, 55] width 172 height 33
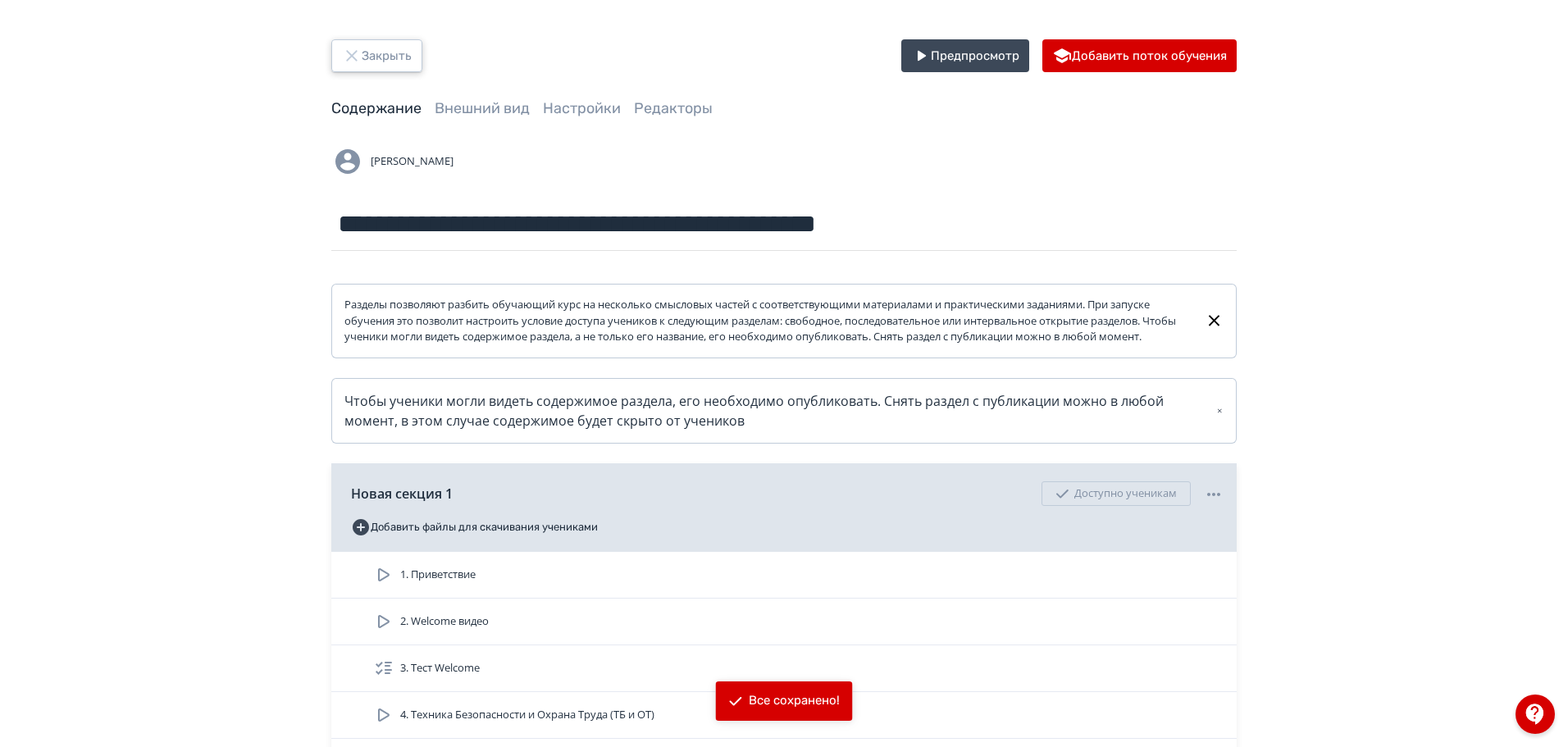
click at [367, 40] on button "Закрыть" at bounding box center [376, 55] width 91 height 33
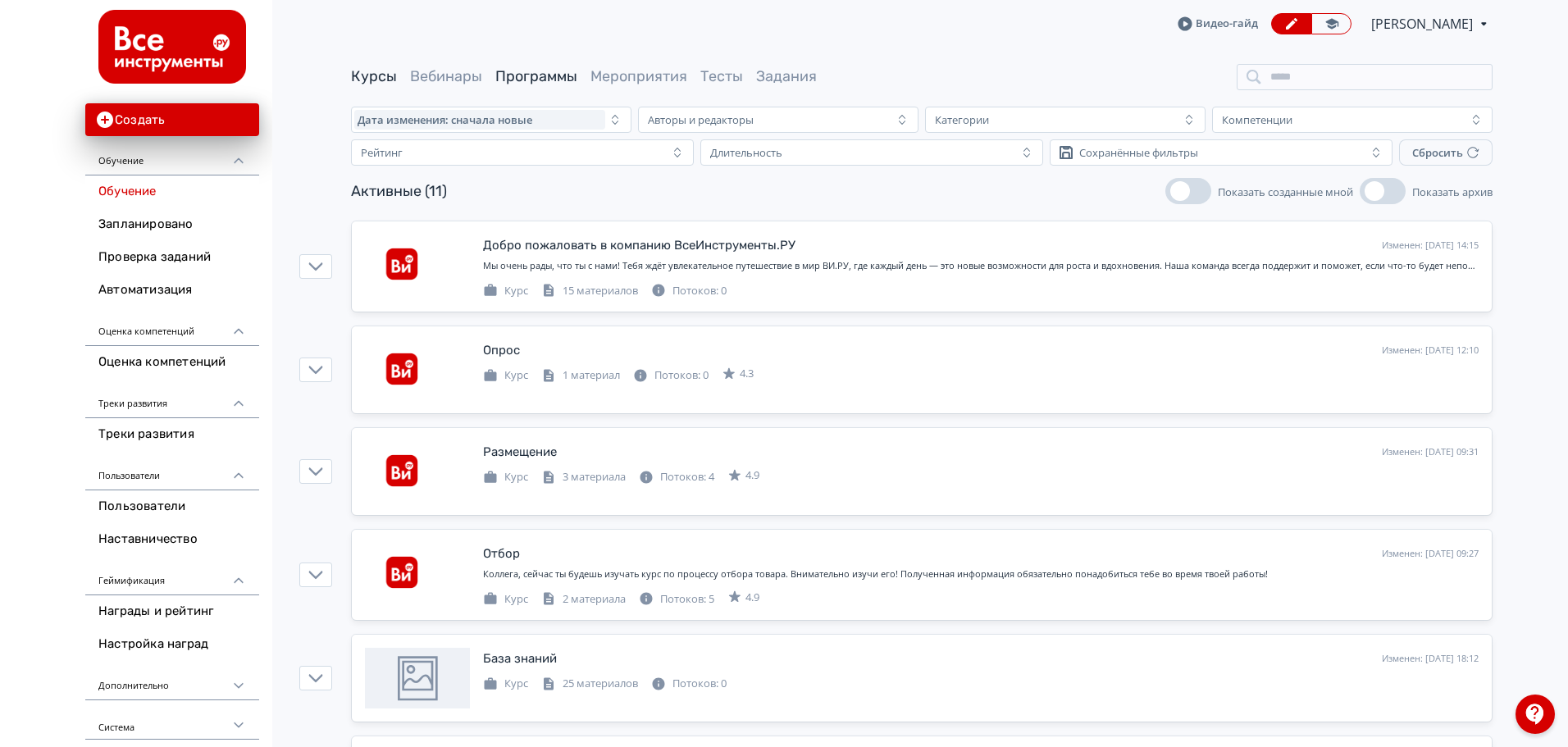
click at [502, 73] on link "Программы" at bounding box center [536, 76] width 82 height 18
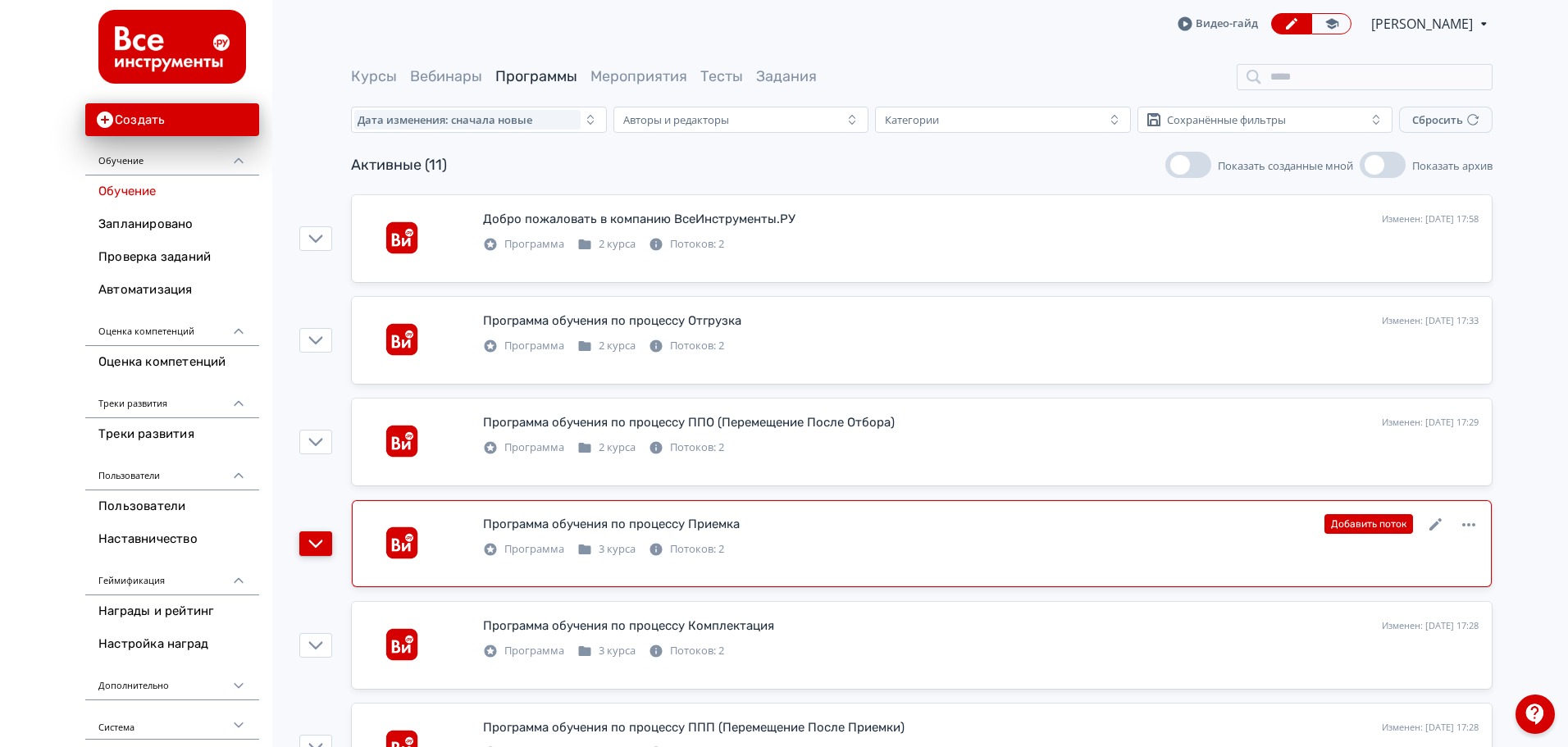
click at [312, 536] on icon "button" at bounding box center [315, 543] width 15 height 15
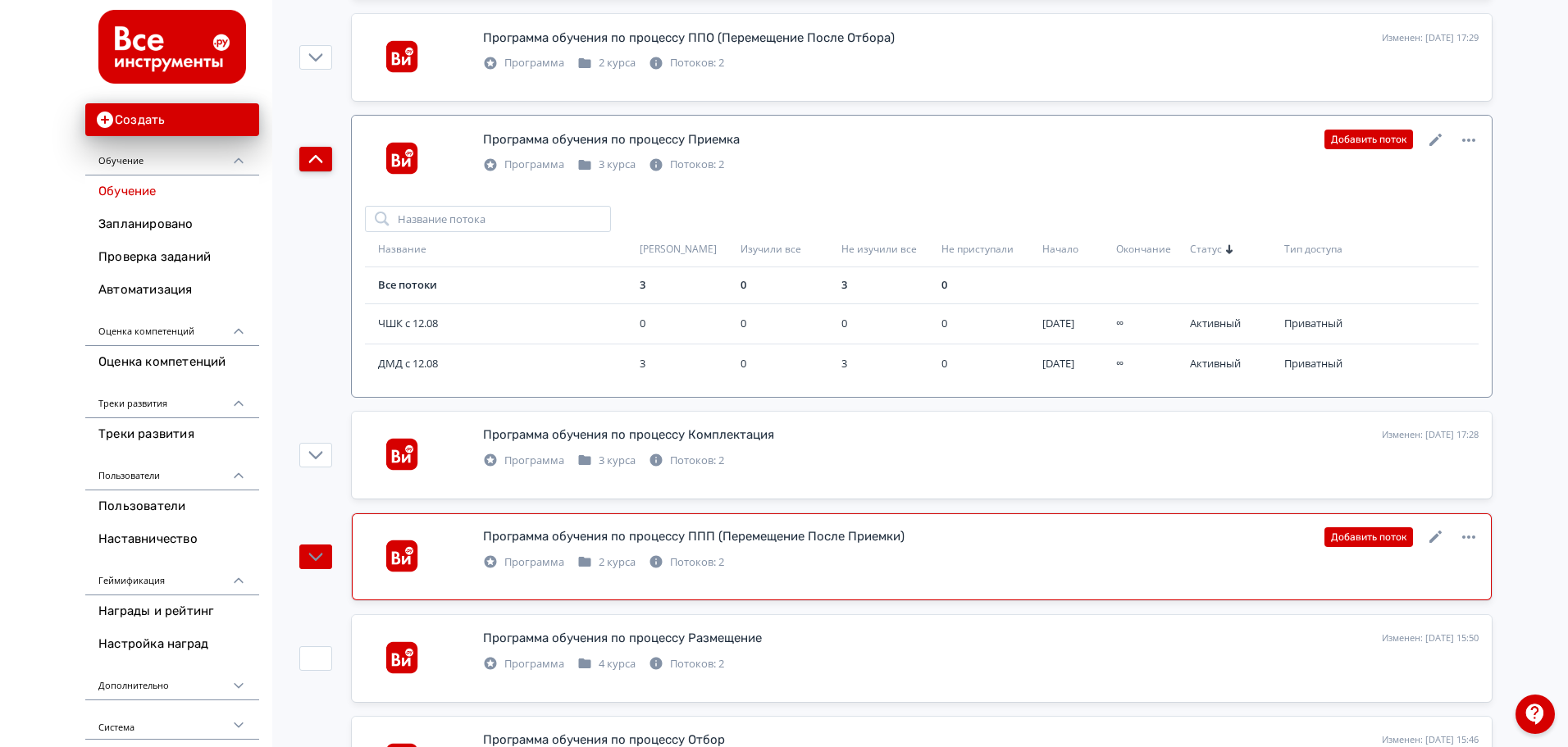
scroll to position [410, 0]
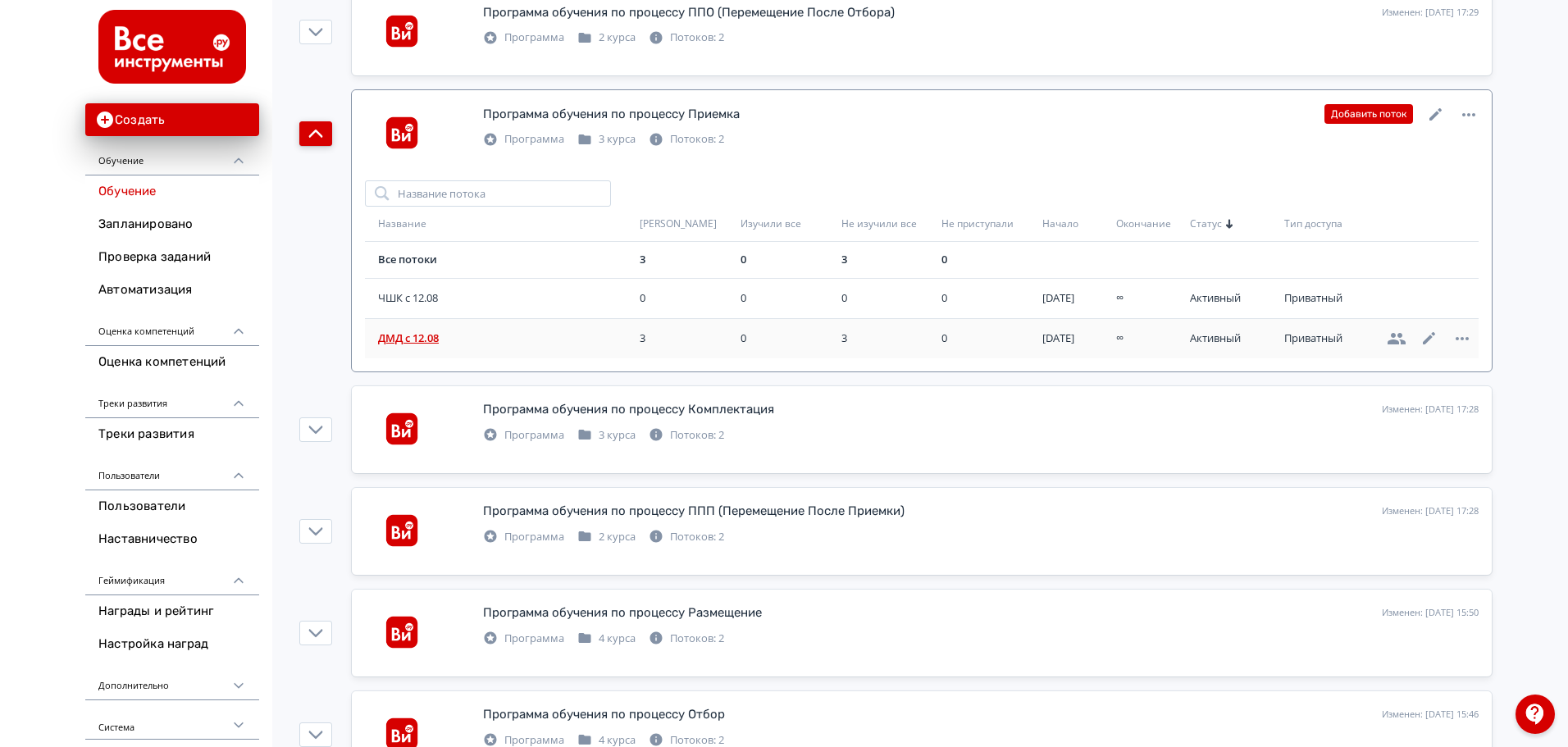
click at [398, 341] on span "ДМД с 12.08" at bounding box center [506, 338] width 255 height 17
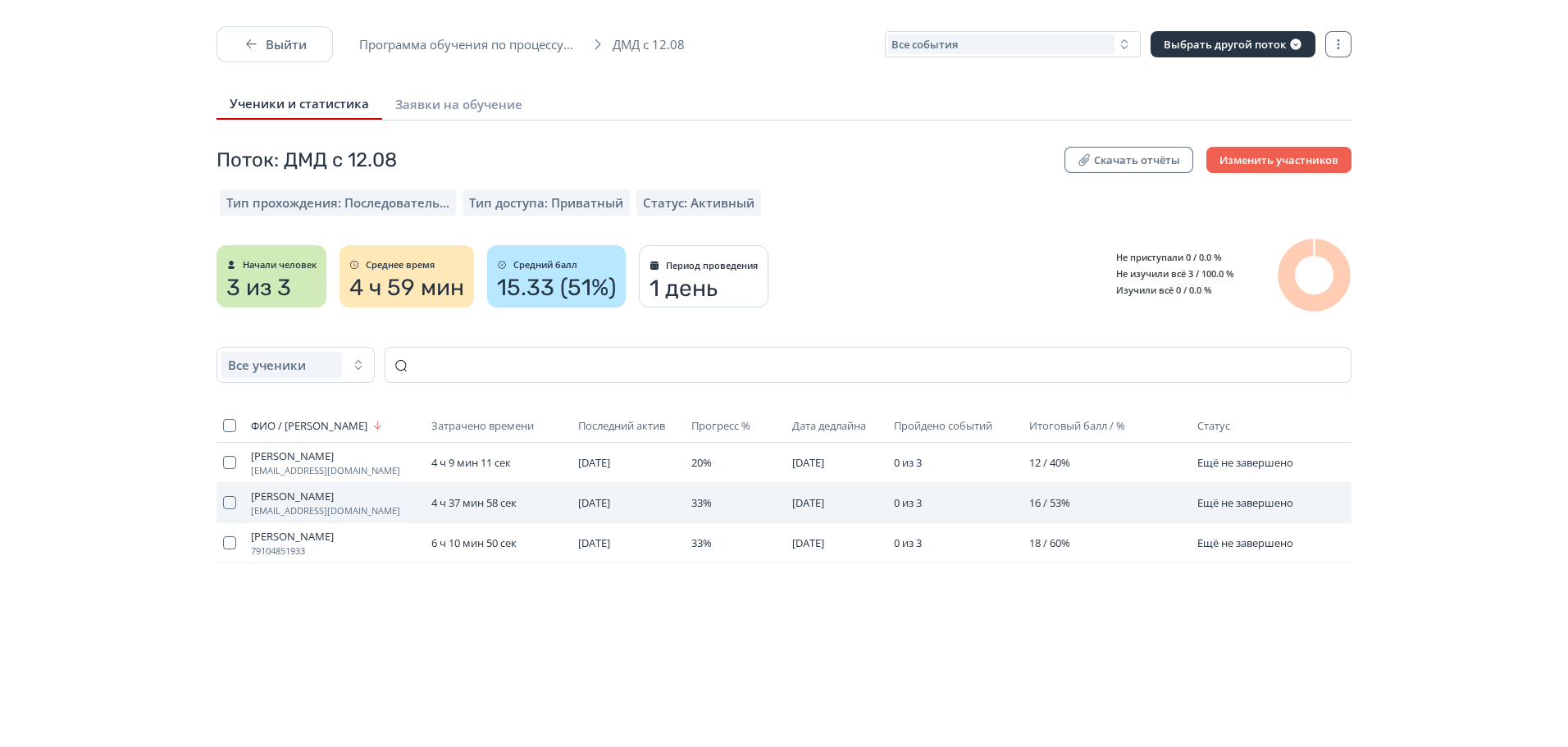
click at [606, 501] on span "[DATE]" at bounding box center [594, 502] width 32 height 15
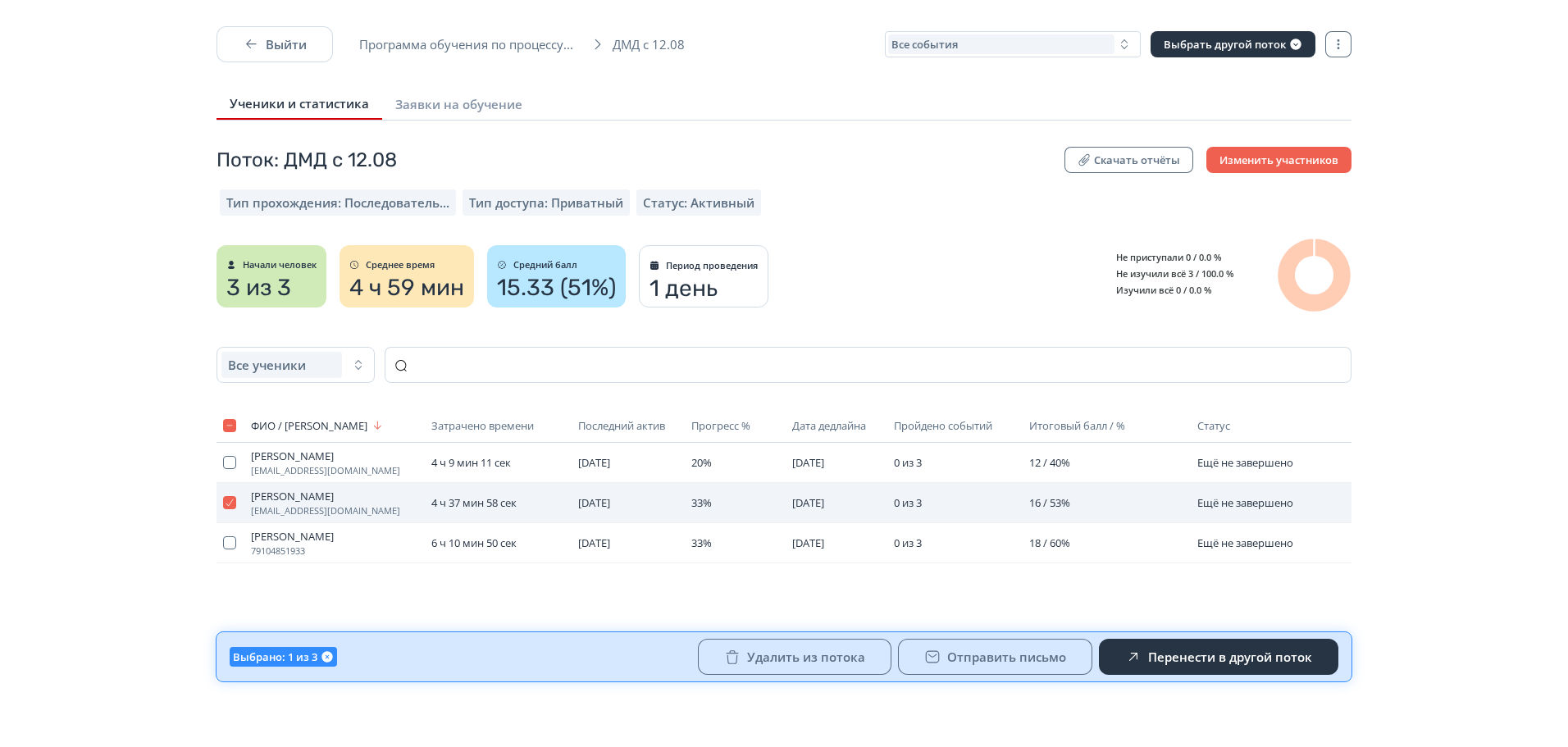
click at [301, 487] on td "Коновалов Дмитрий dimon-k90@yandex.ru" at bounding box center [335, 502] width 181 height 40
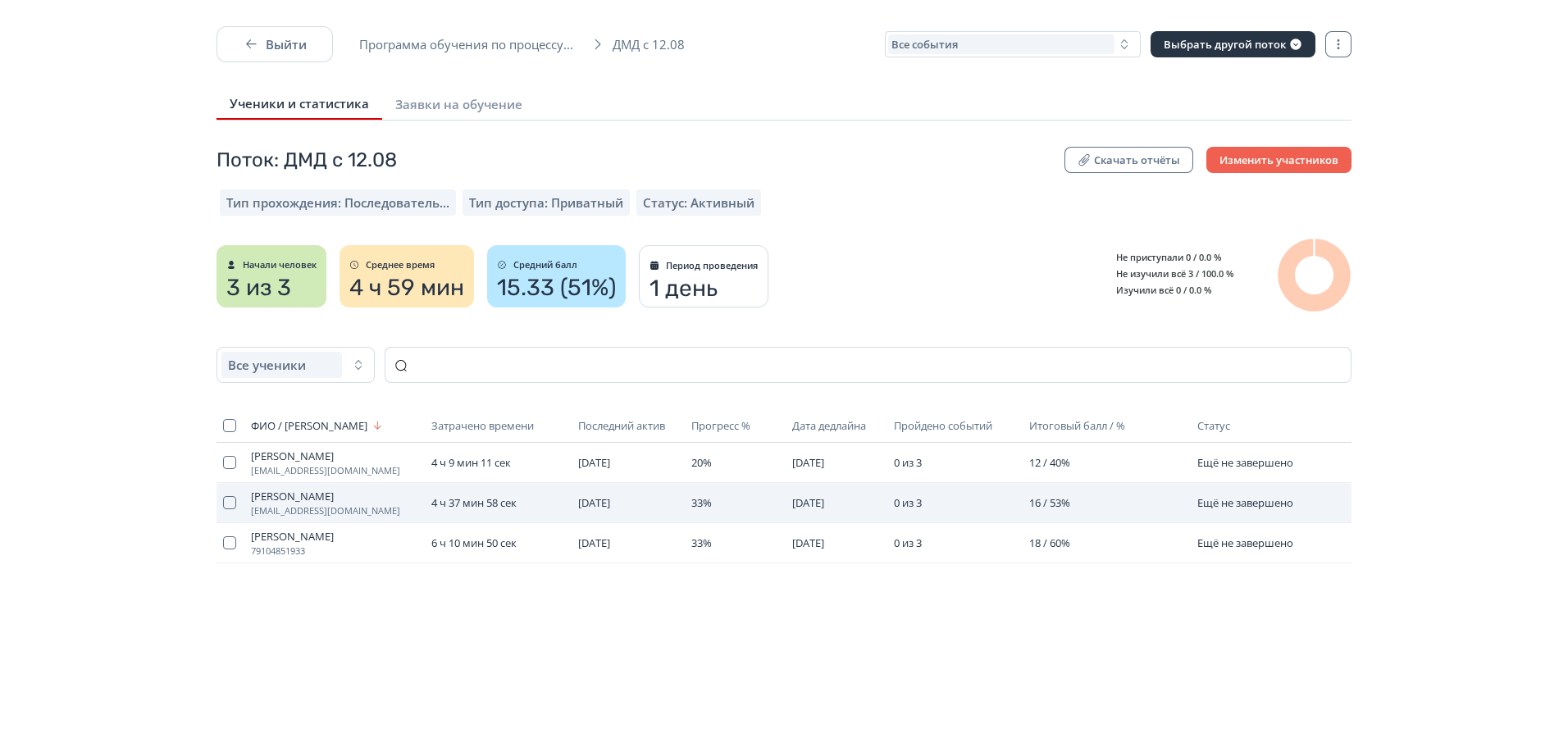
click at [296, 494] on span "[PERSON_NAME]" at bounding box center [334, 496] width 167 height 13
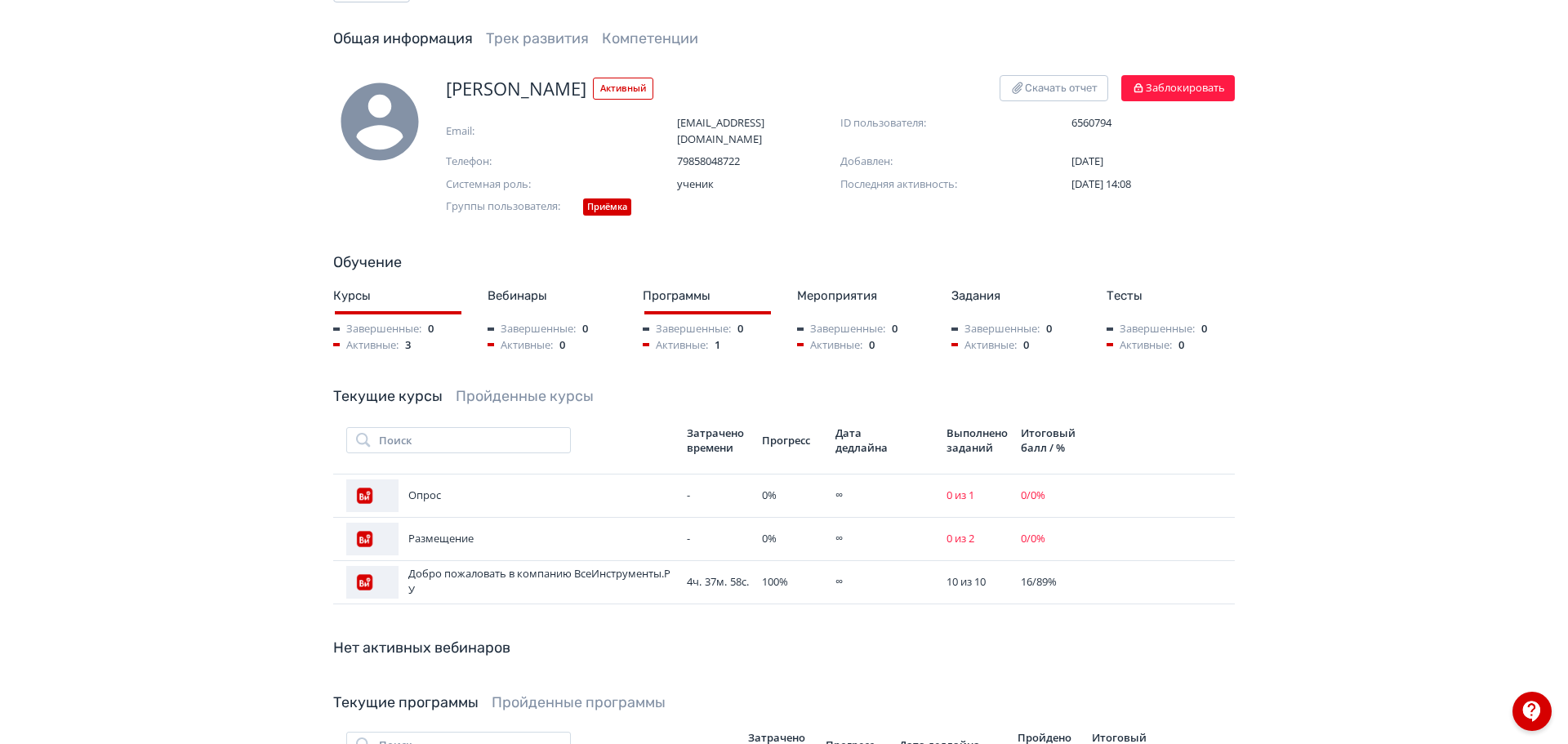
scroll to position [163, 0]
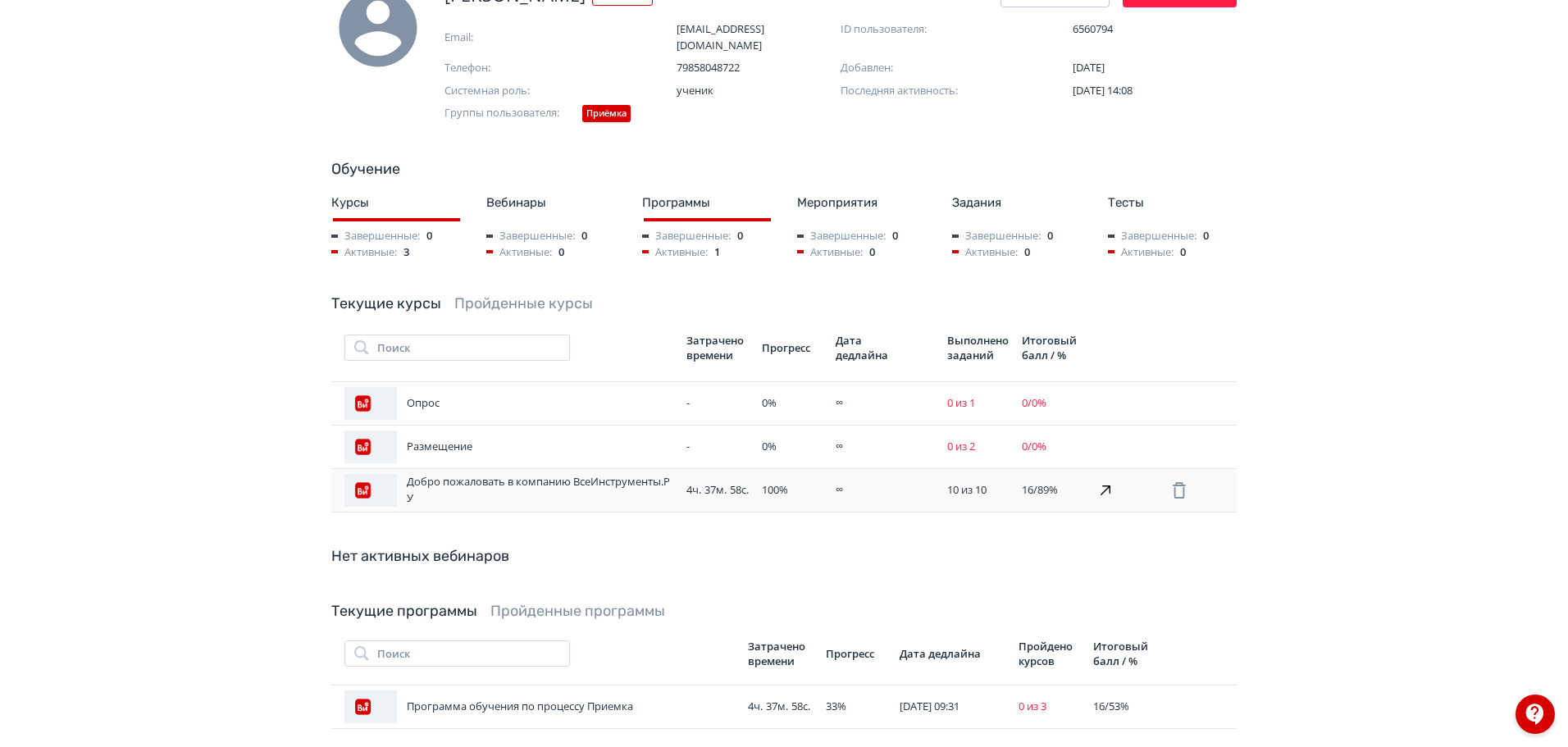
click at [484, 474] on div "Добро пожаловать в компанию ВсеИнструменты.РУ" at bounding box center [508, 489] width 328 height 33
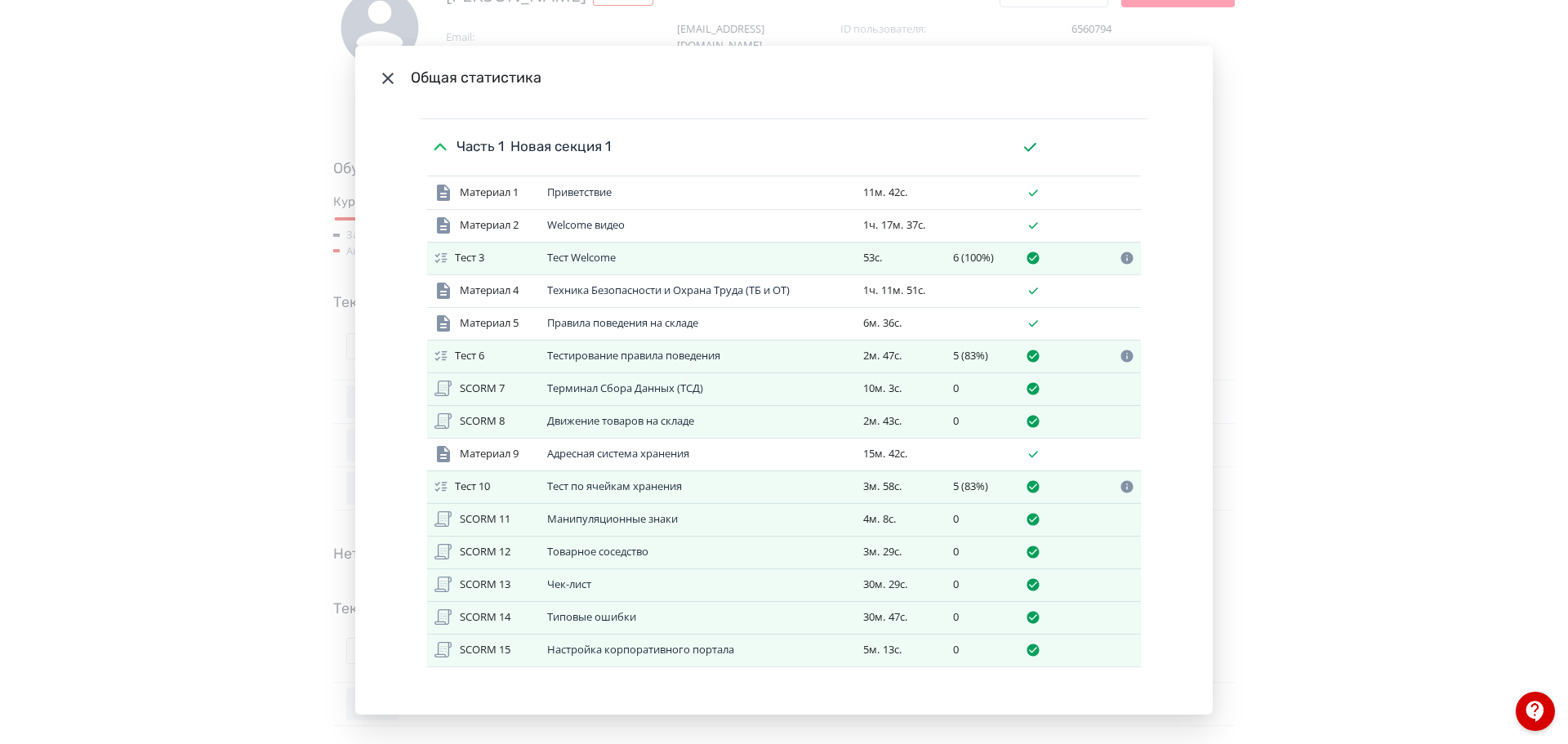
click at [1407, 426] on div "Общая статистика Итоговый балл 16 из 18 (89%) Потрачено времени 4ч. 37м. 58с. В…" at bounding box center [784, 372] width 1568 height 744
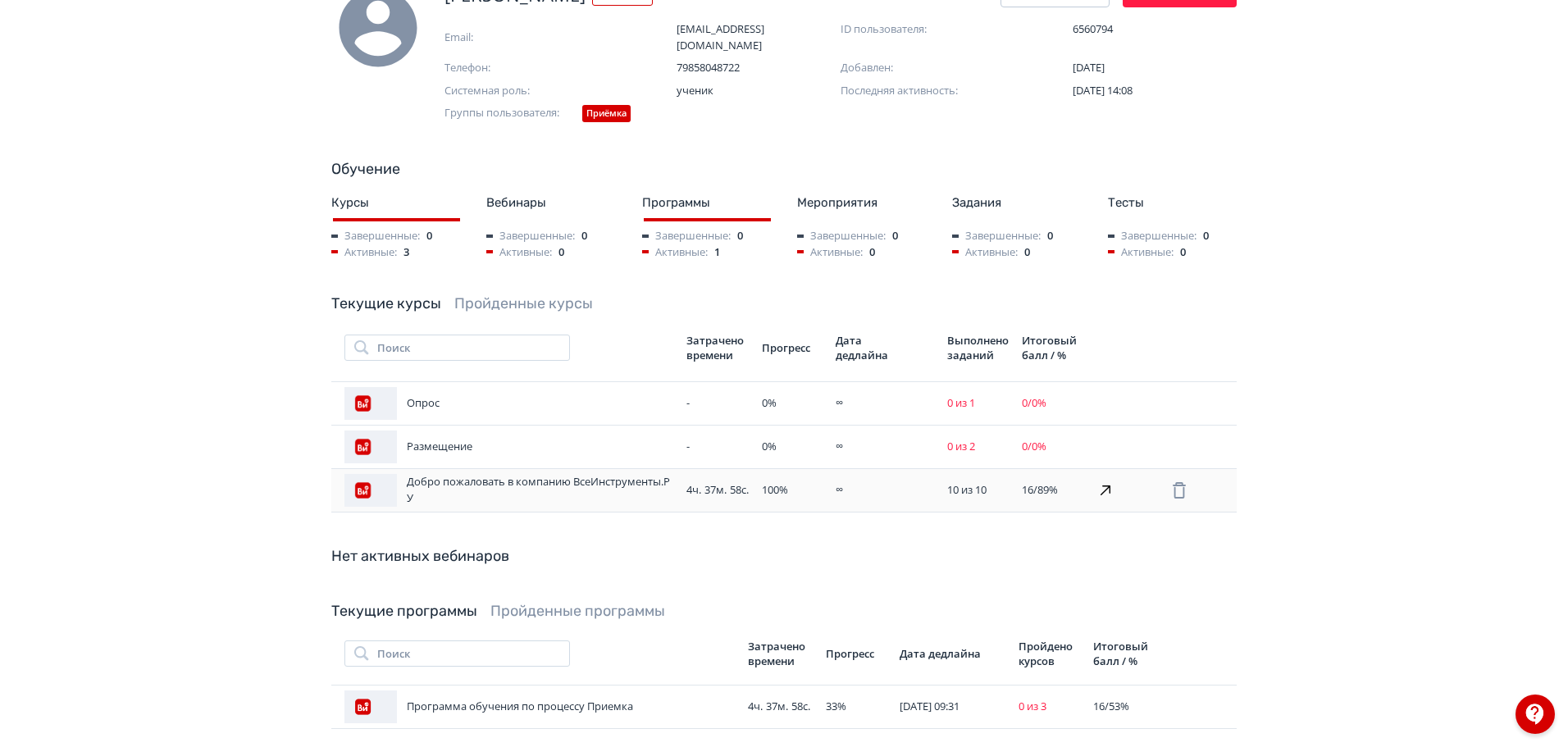
click at [499, 474] on div "Добро пожаловать в компанию ВсеИнструменты.РУ" at bounding box center [508, 489] width 328 height 33
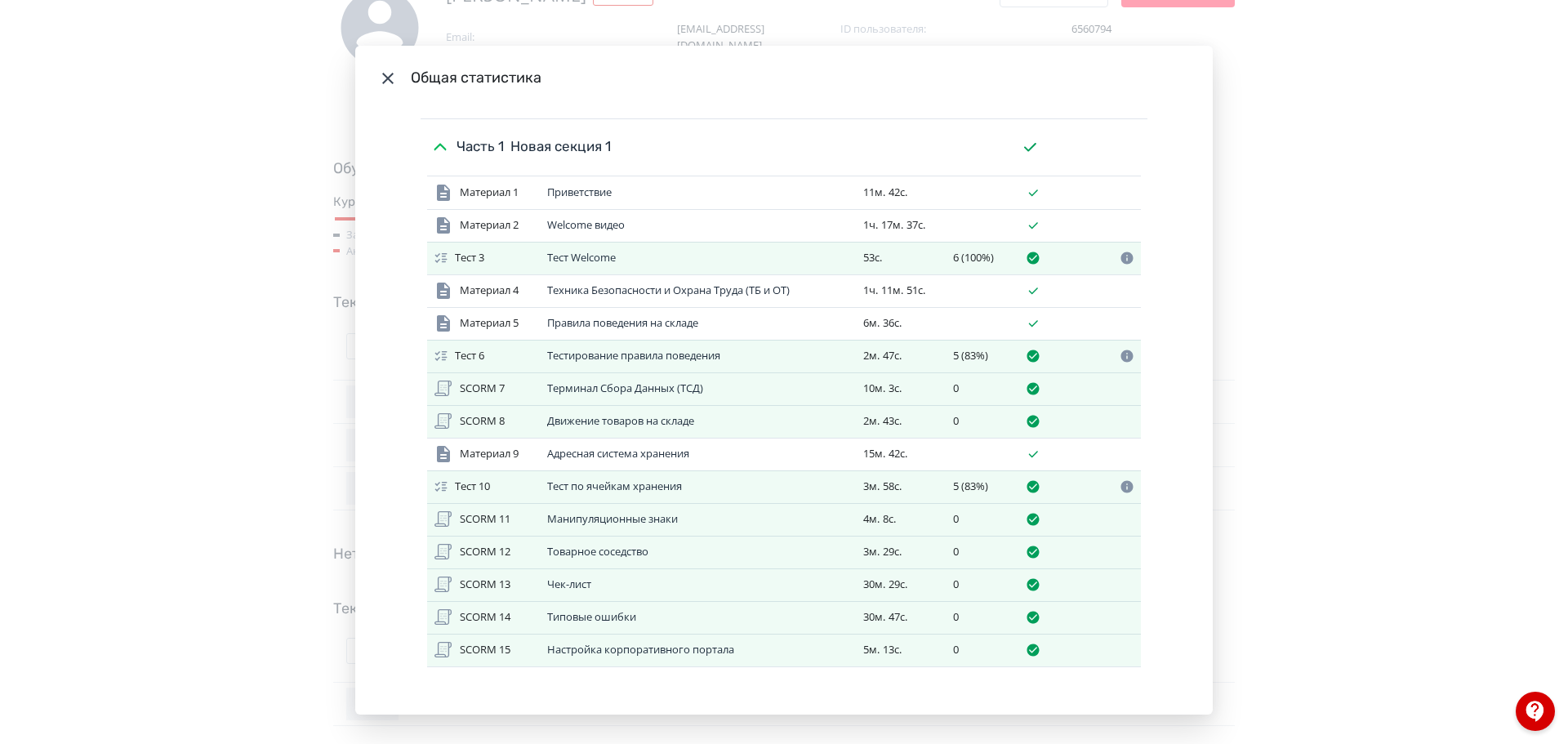
click at [1516, 343] on div "Общая статистика Итоговый балл 16 из 18 (89%) Потрачено времени 4ч. 37м. 58с. В…" at bounding box center [784, 372] width 1568 height 744
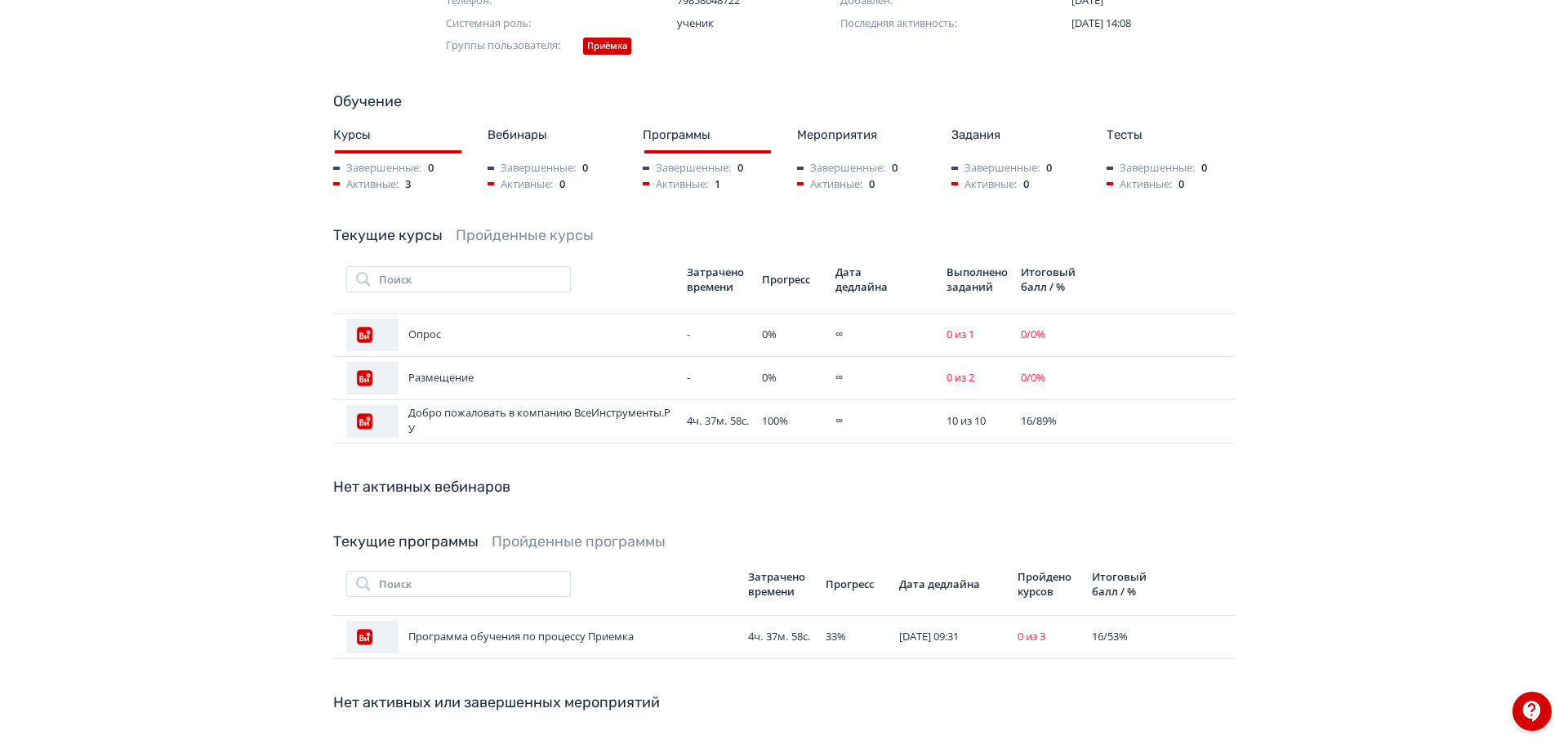
scroll to position [365, 0]
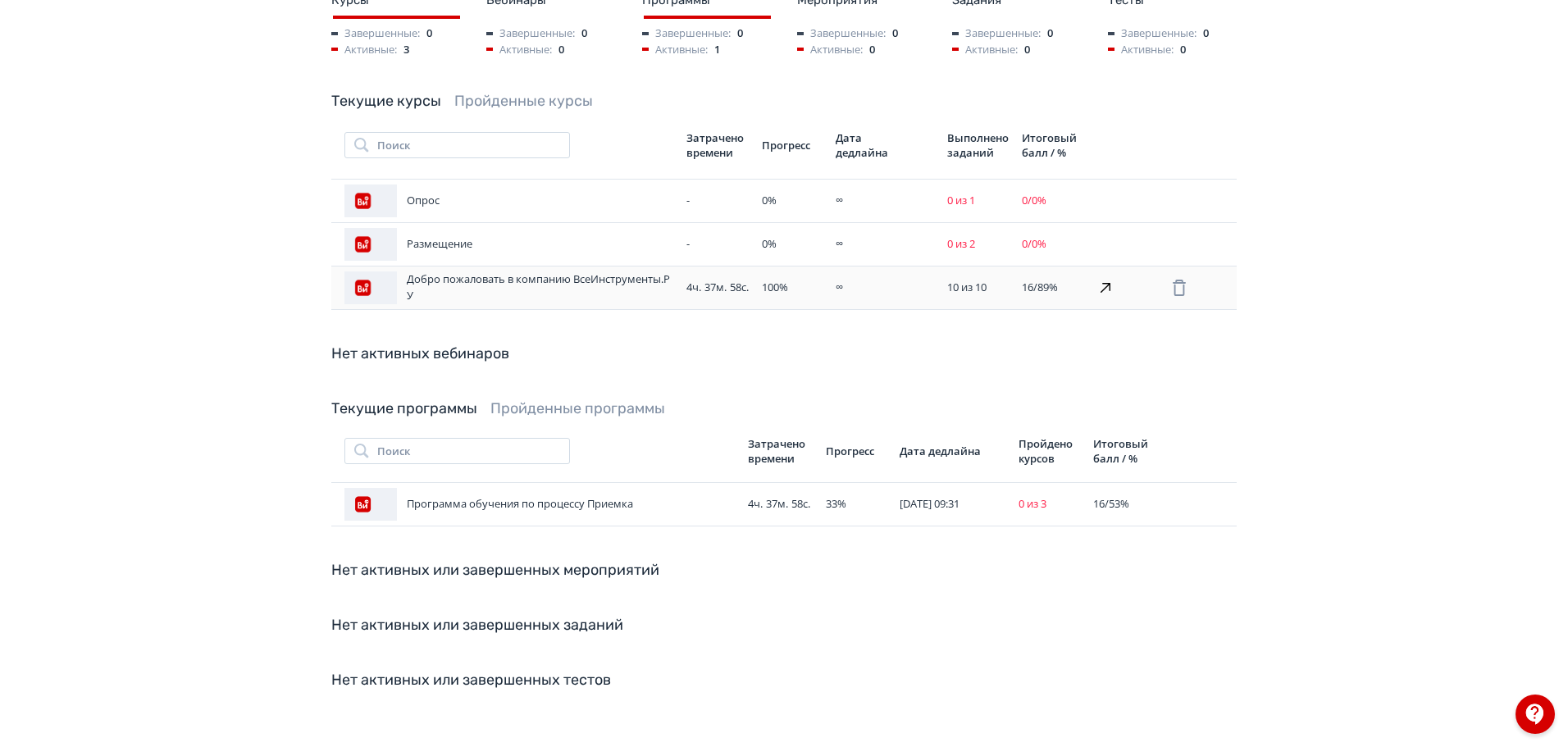
click at [568, 272] on div "Добро пожаловать в компанию ВсеИнструменты.РУ" at bounding box center [508, 288] width 328 height 33
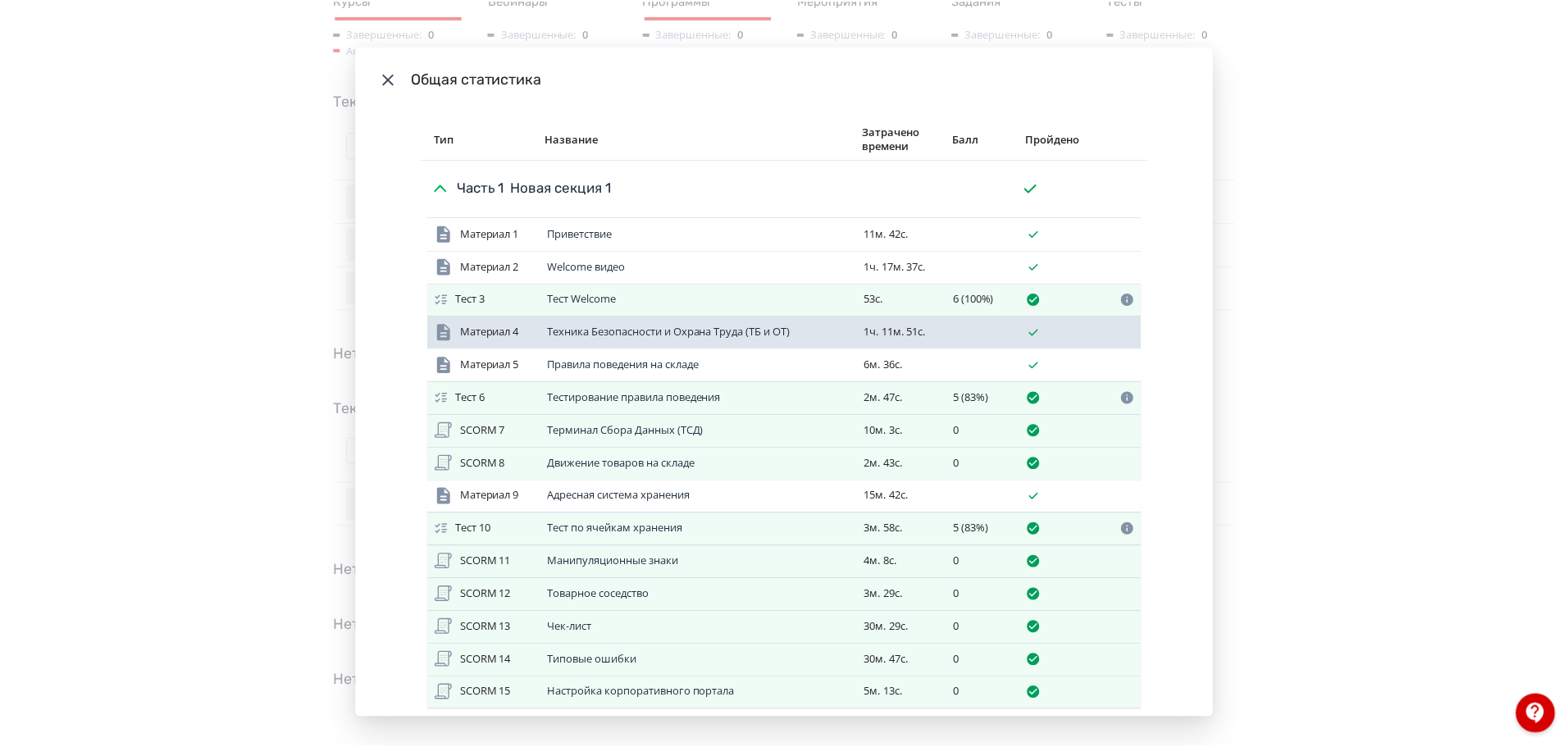
scroll to position [0, 0]
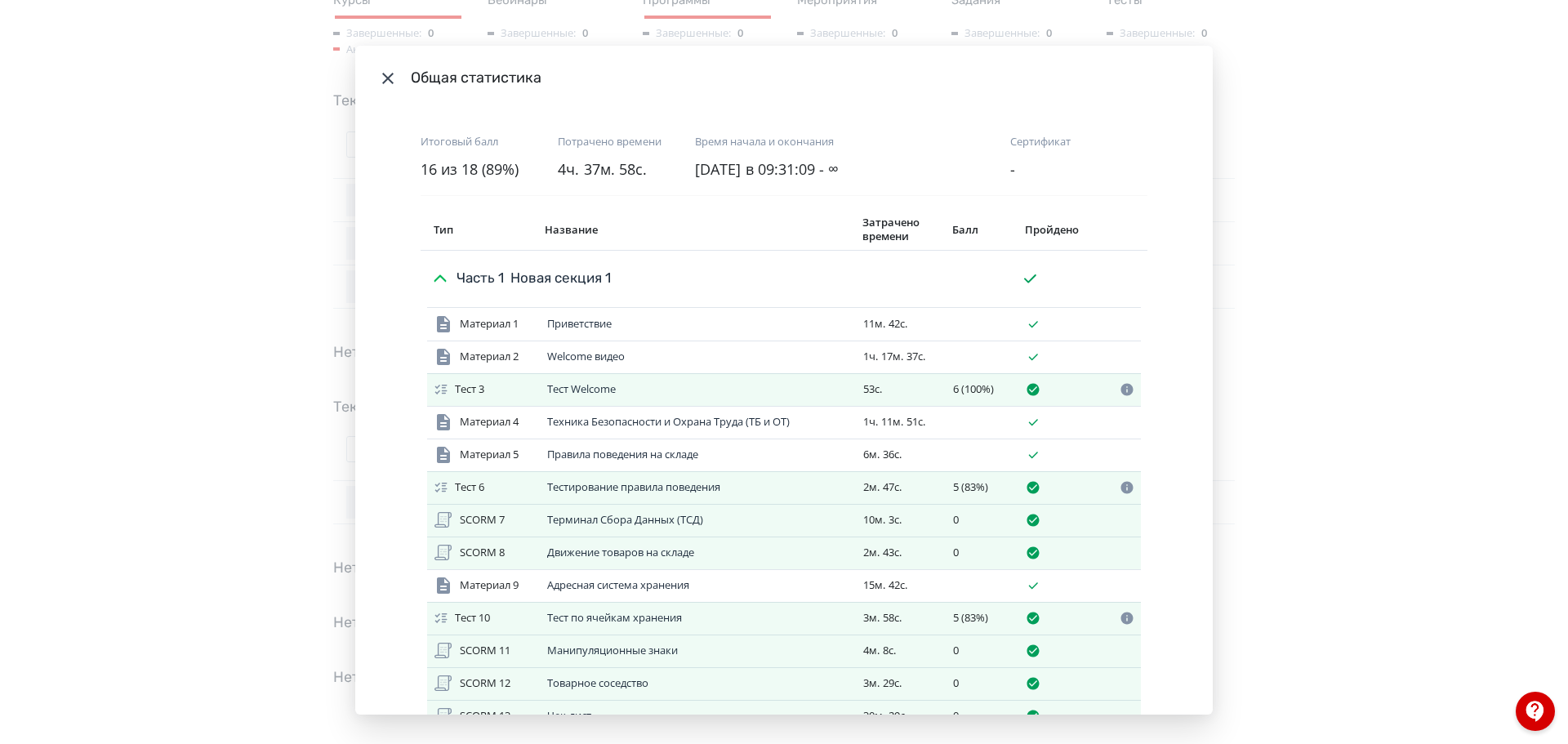
click at [1325, 213] on div "Общая статистика Итоговый балл 16 из 18 (89%) Потрачено времени 4ч. 37м. 58с. В…" at bounding box center [784, 372] width 1568 height 744
